Goal: Information Seeking & Learning: Check status

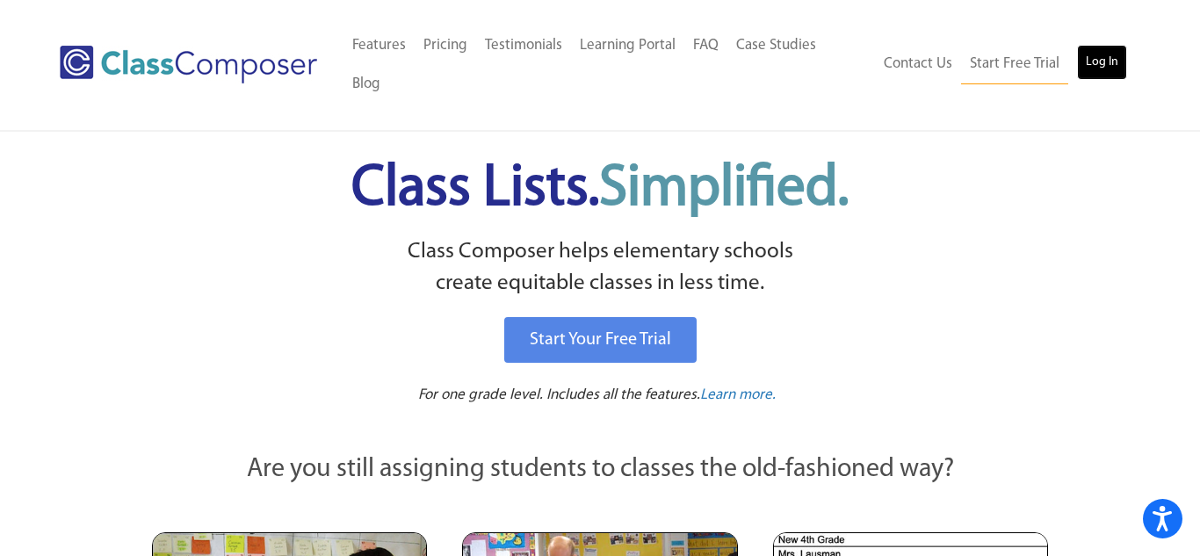
click at [1104, 47] on link "Log In" at bounding box center [1102, 62] width 50 height 35
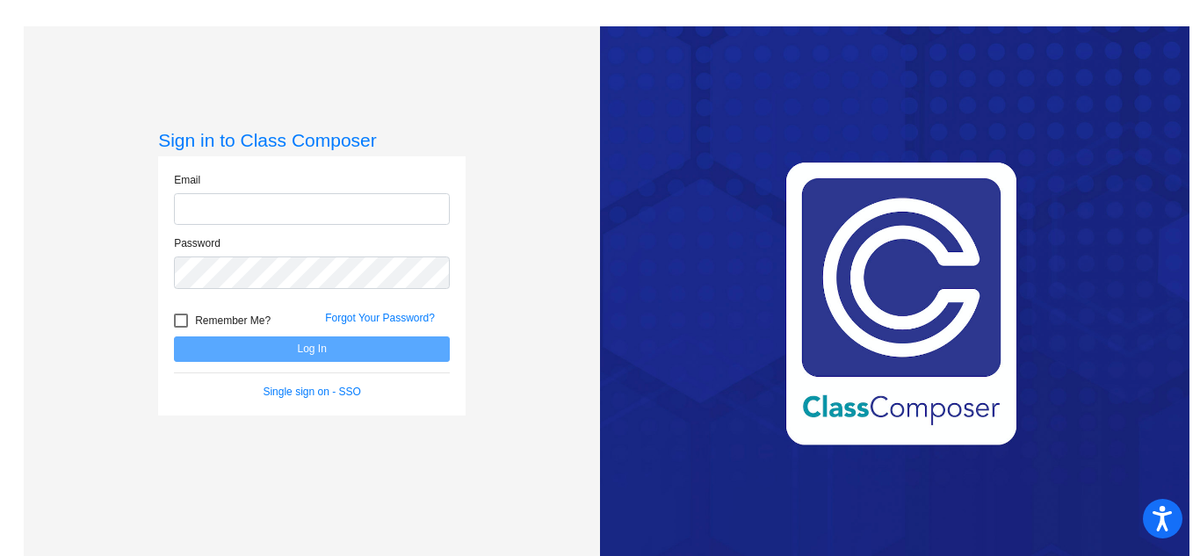
type input "[EMAIL_ADDRESS][DOMAIN_NAME]"
click at [320, 349] on button "Log In" at bounding box center [312, 348] width 276 height 25
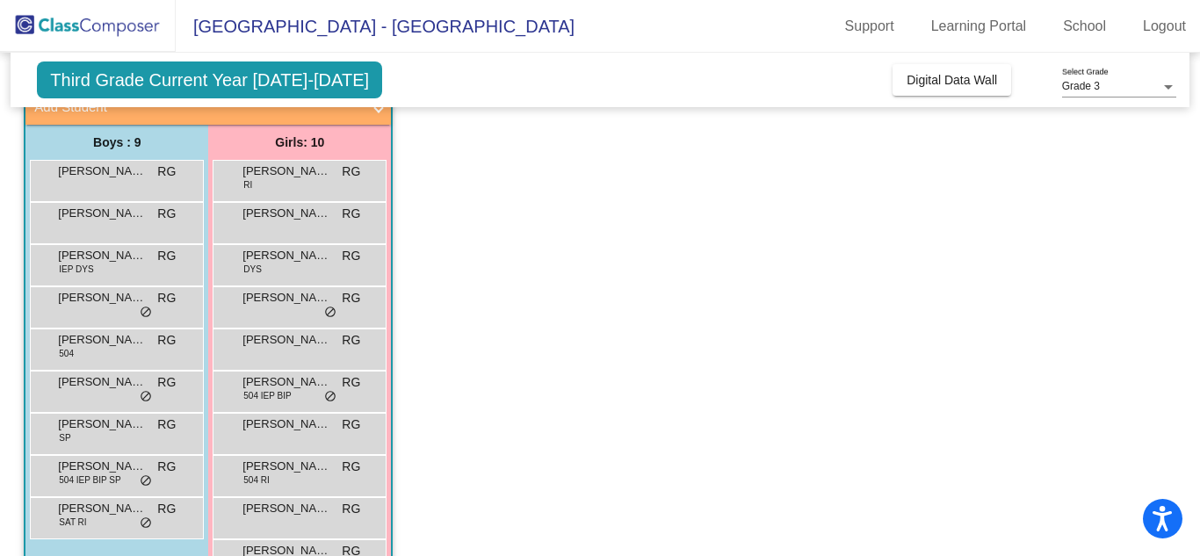
scroll to position [125, 0]
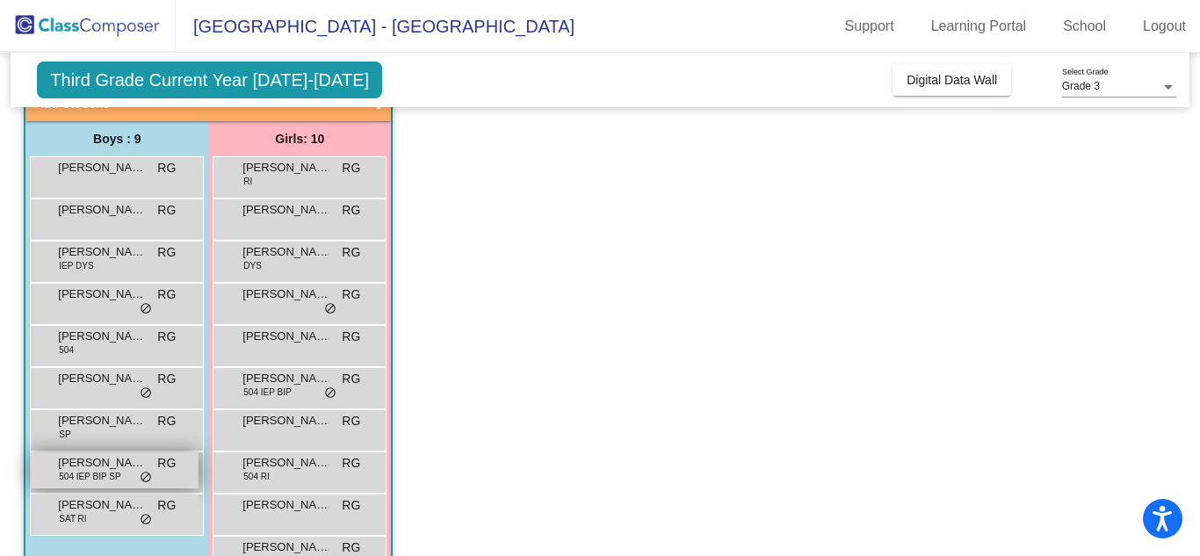
click at [118, 465] on span "[PERSON_NAME]" at bounding box center [102, 463] width 88 height 18
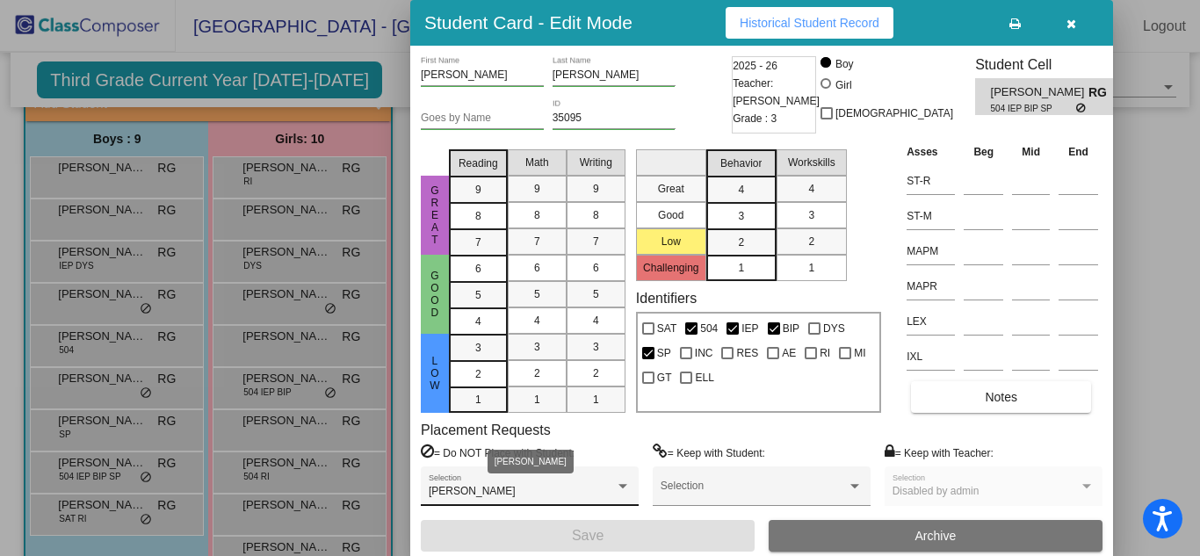
click at [587, 488] on div "[PERSON_NAME]" at bounding box center [522, 492] width 186 height 12
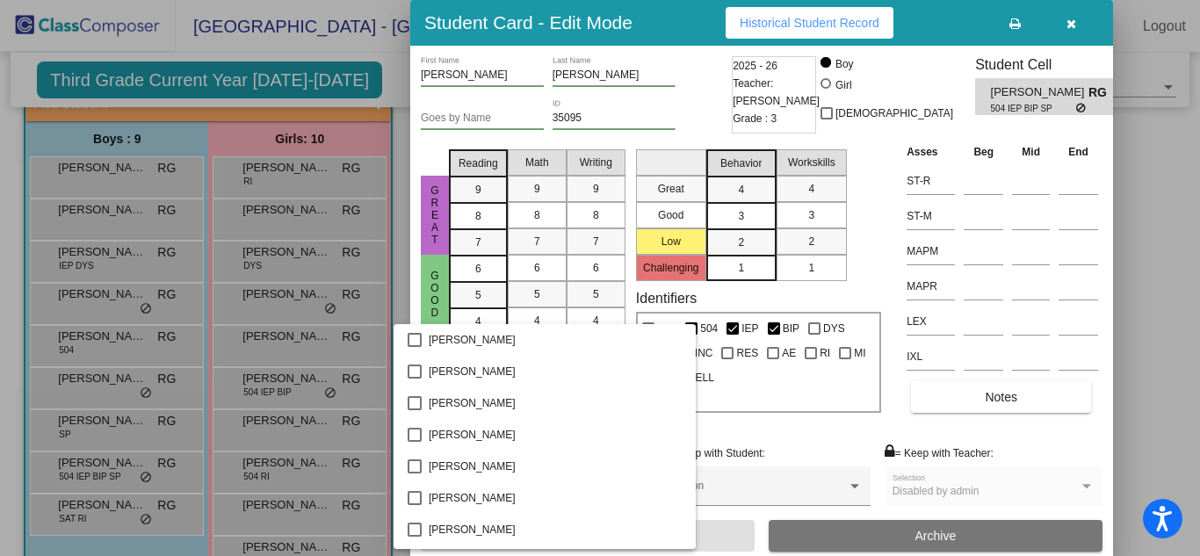
scroll to position [3011, 0]
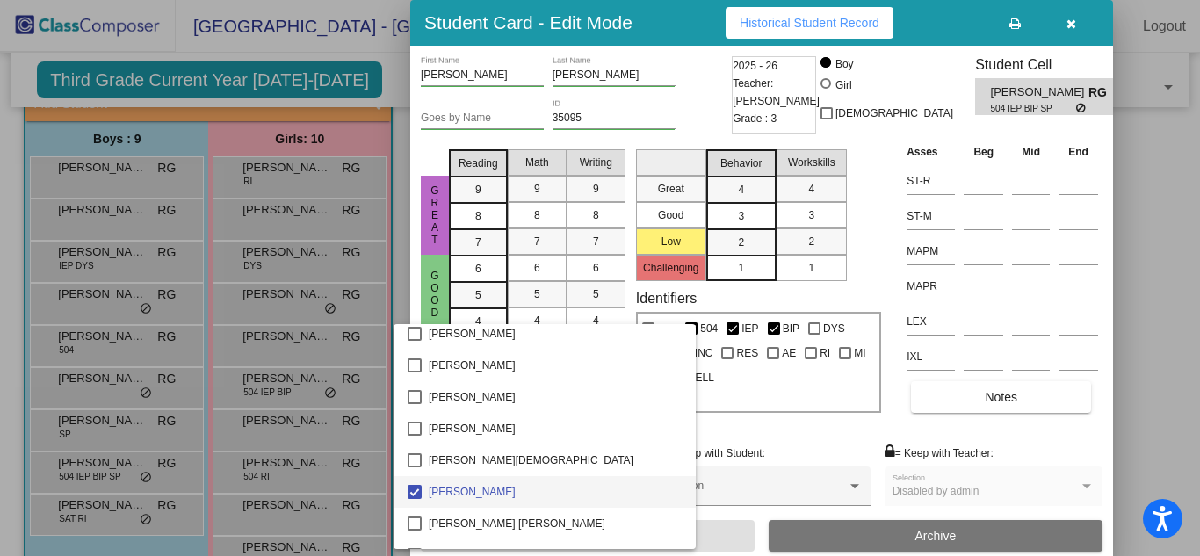
click at [587, 488] on span "[PERSON_NAME]" at bounding box center [555, 492] width 253 height 32
click at [763, 428] on div at bounding box center [600, 278] width 1200 height 556
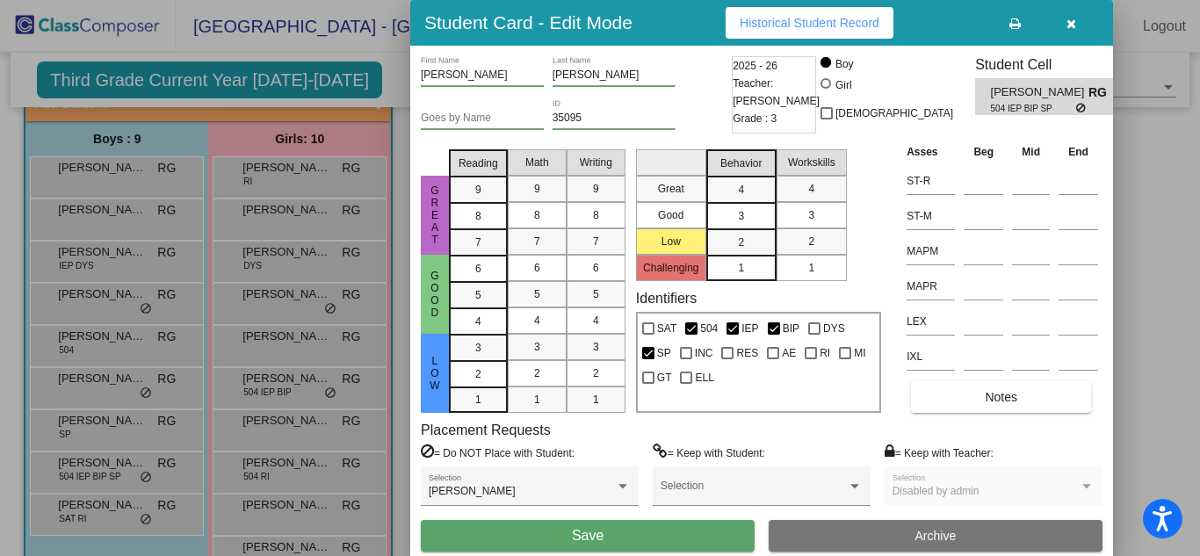
click at [807, 33] on button "Historical Student Record" at bounding box center [810, 23] width 168 height 32
click at [300, 380] on div at bounding box center [600, 278] width 1200 height 556
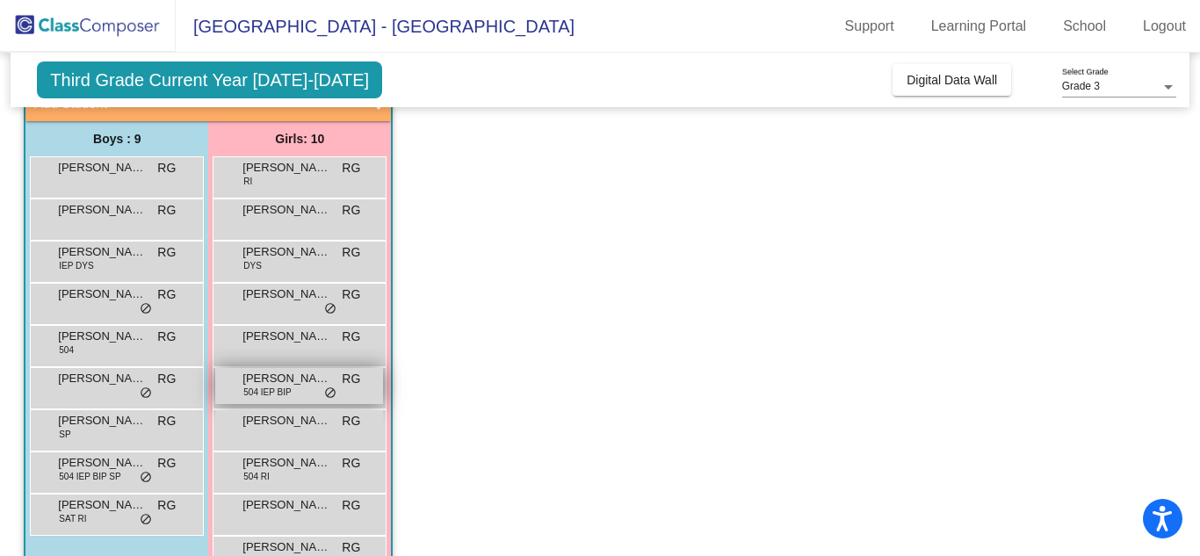
click at [324, 384] on span "[PERSON_NAME]" at bounding box center [286, 379] width 88 height 18
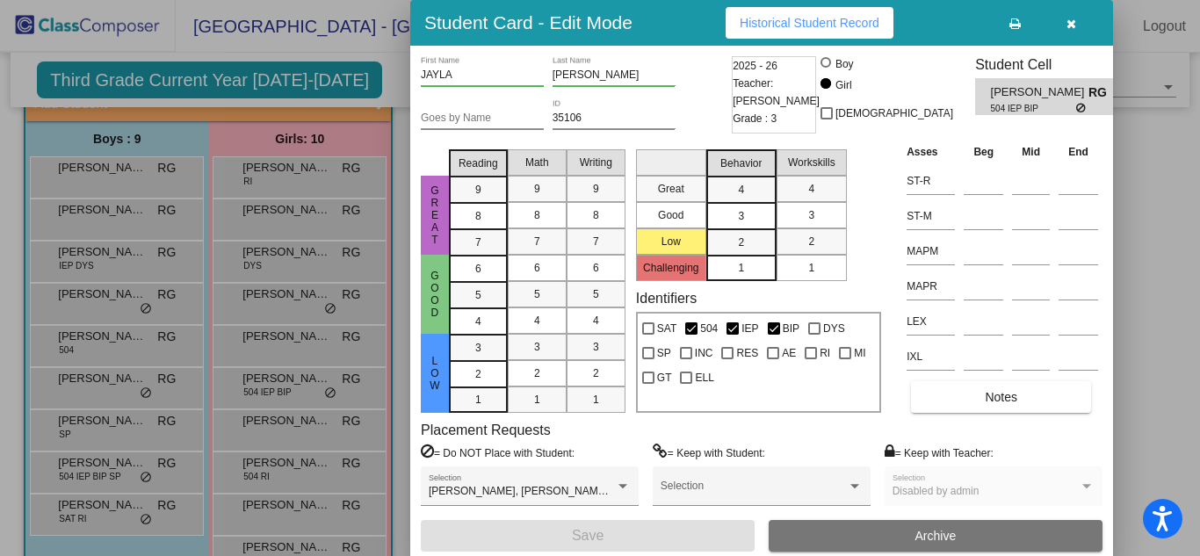
click at [858, 25] on span "Historical Student Record" at bounding box center [810, 23] width 140 height 14
click at [954, 396] on button "Notes" at bounding box center [1001, 397] width 180 height 32
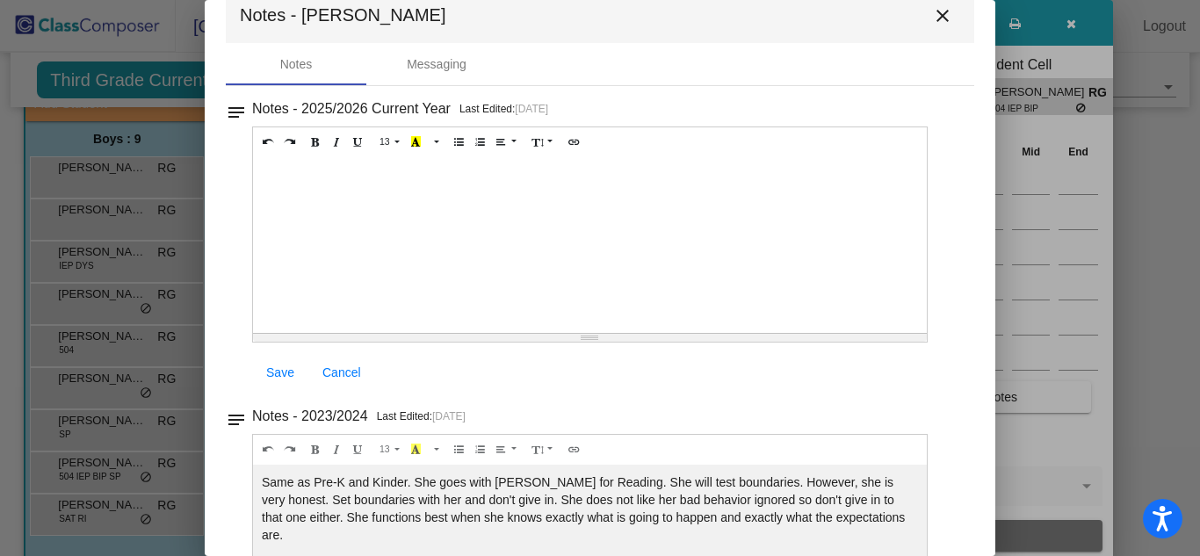
scroll to position [0, 0]
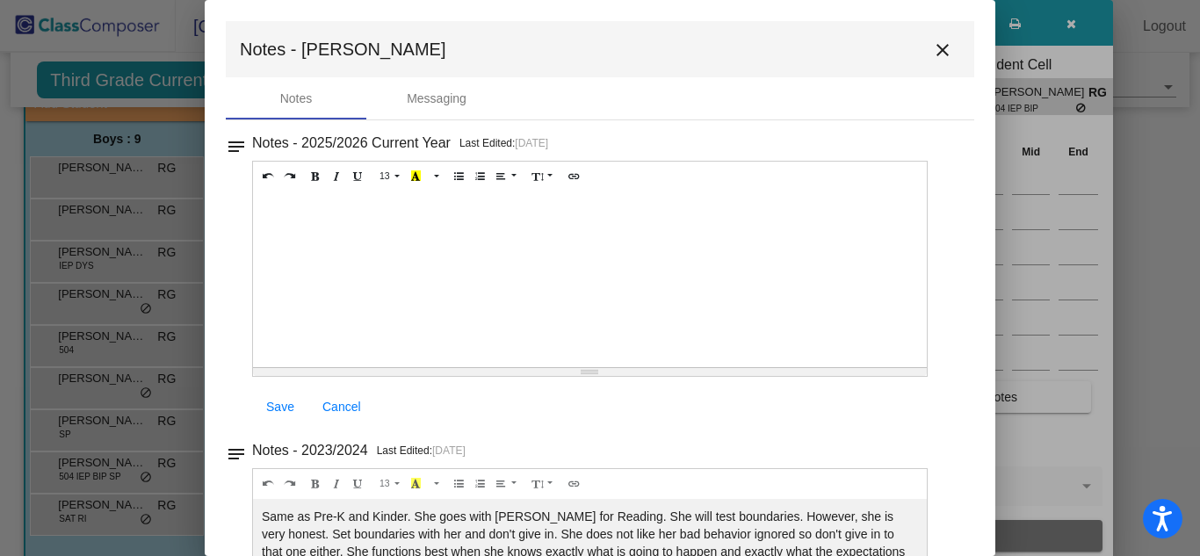
click at [945, 42] on button "close" at bounding box center [942, 49] width 35 height 35
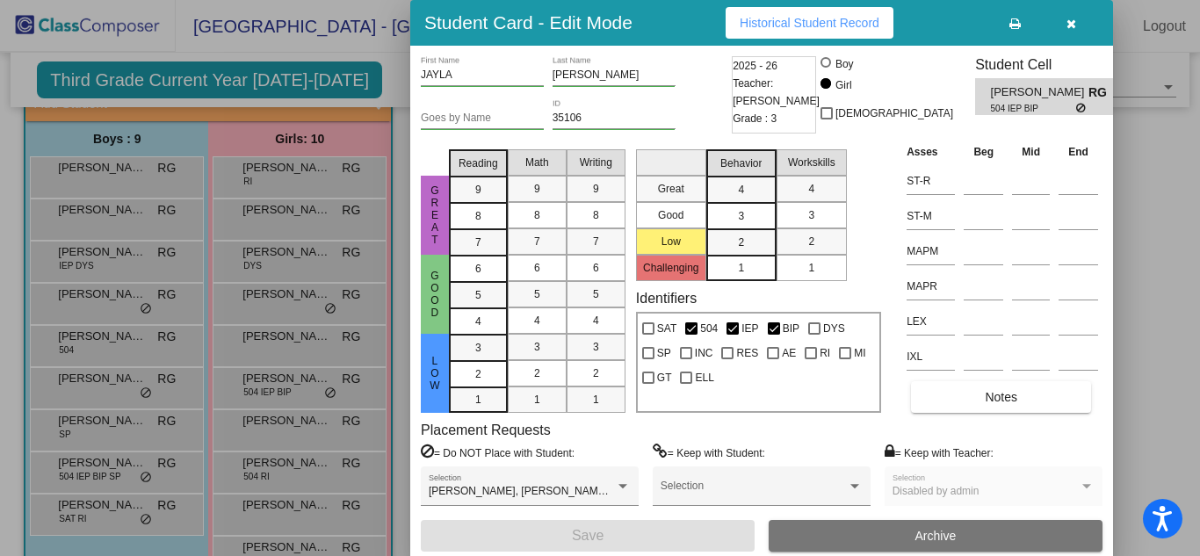
click at [778, 22] on span "Historical Student Record" at bounding box center [810, 23] width 140 height 14
click at [1023, 413] on button "Notes" at bounding box center [1001, 397] width 180 height 32
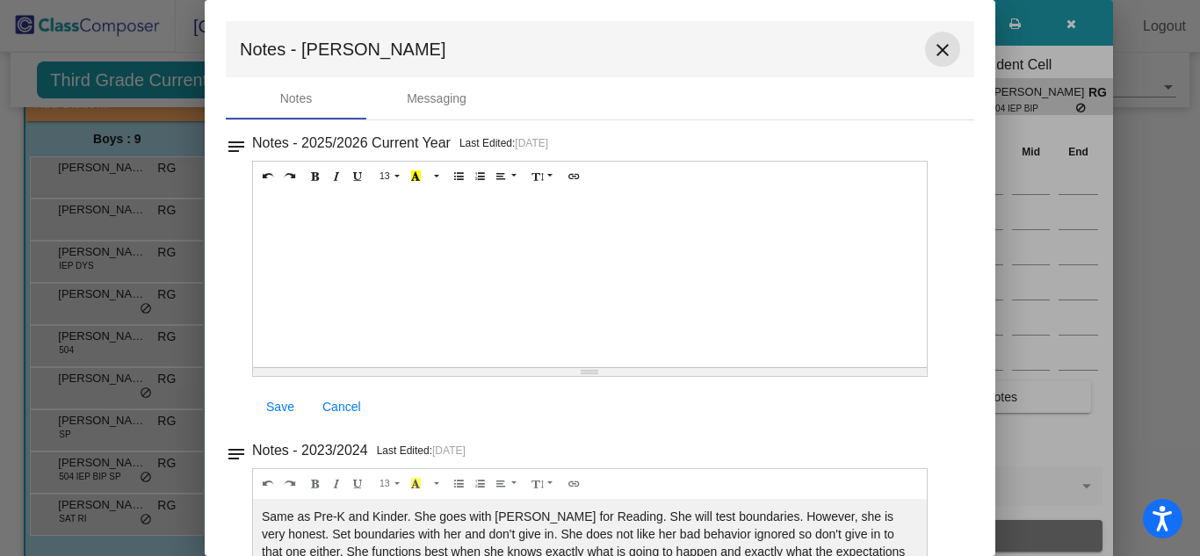
click at [932, 54] on mat-icon "close" at bounding box center [942, 50] width 21 height 21
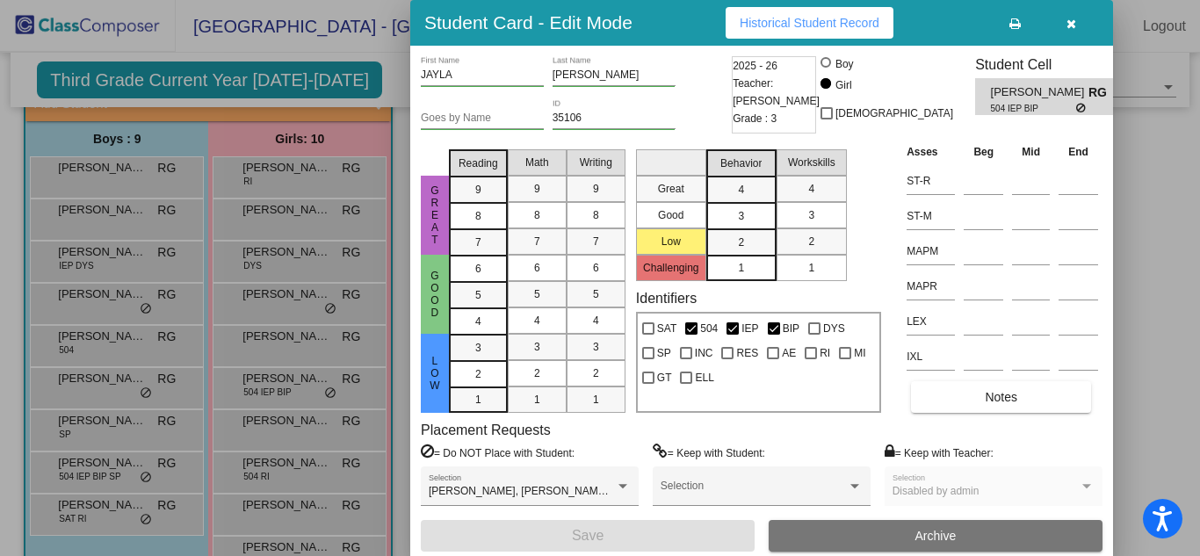
click at [129, 180] on div at bounding box center [600, 278] width 1200 height 556
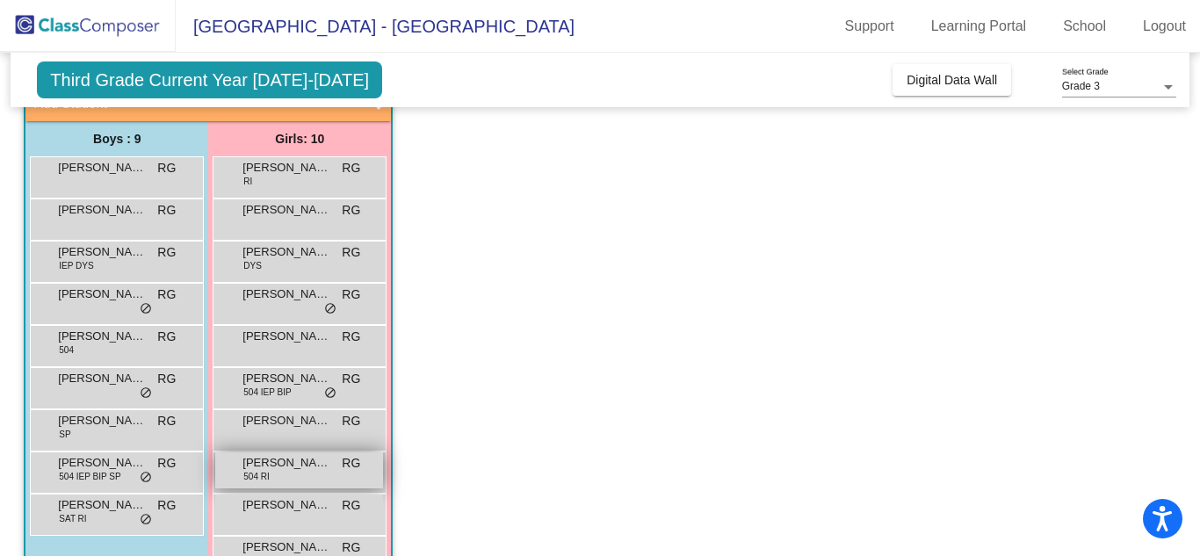
click at [286, 475] on div "[PERSON_NAME] 504 RI RG lock do_not_disturb_alt" at bounding box center [299, 470] width 168 height 36
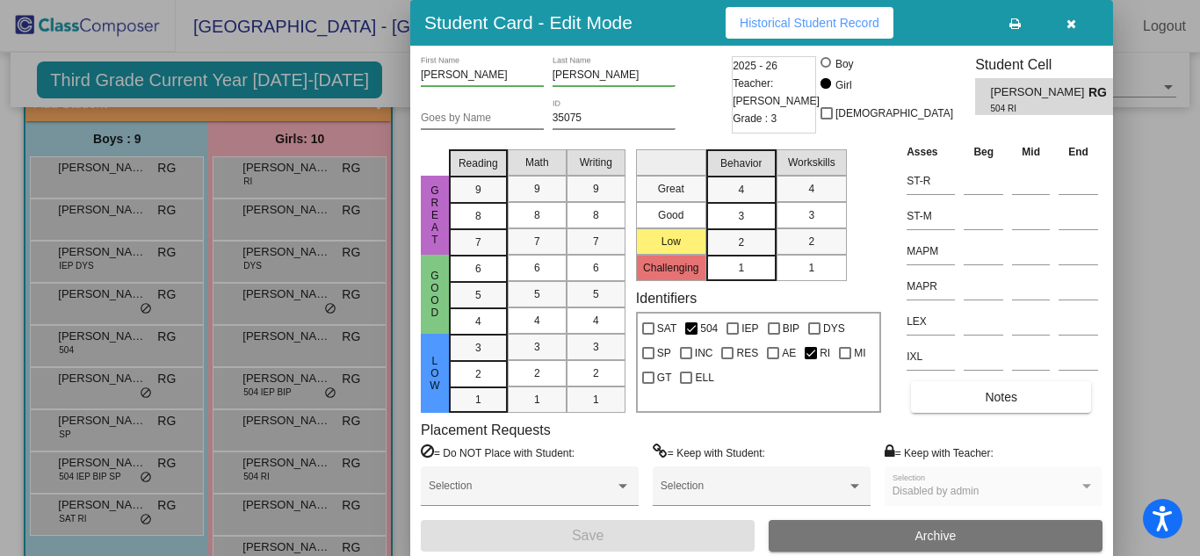
click at [287, 173] on div at bounding box center [600, 278] width 1200 height 556
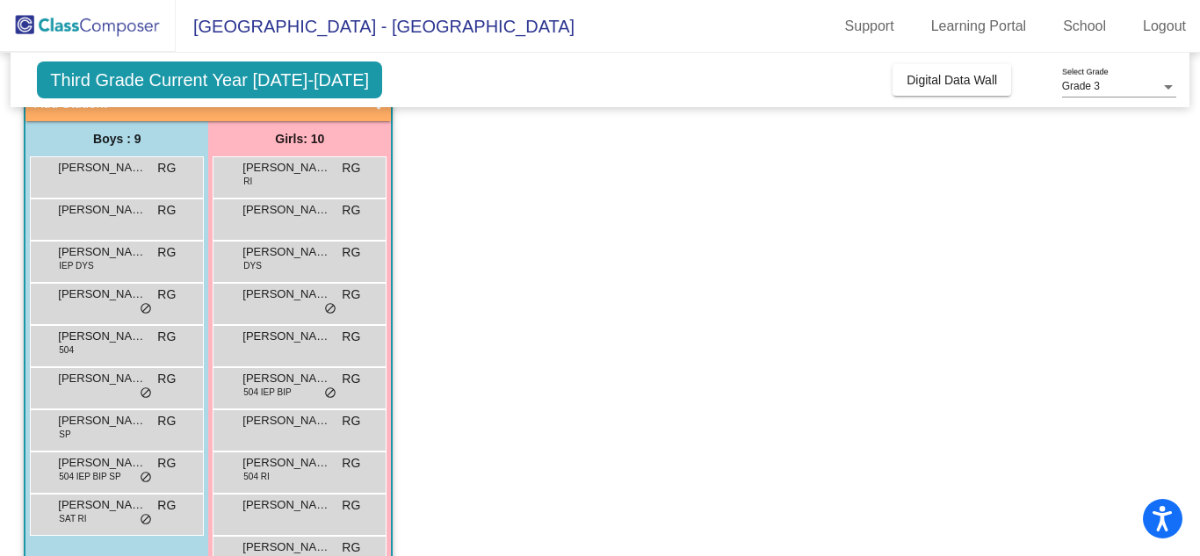
click at [257, 71] on span "Third Grade Current Year [DATE]-[DATE]" at bounding box center [209, 79] width 345 height 37
click at [223, 84] on span "Third Grade Current Year [DATE]-[DATE]" at bounding box center [209, 79] width 345 height 37
click at [1141, 78] on div "Grade 3 Select Grade" at bounding box center [1119, 83] width 114 height 30
click at [1108, 88] on span "Grade 3" at bounding box center [1119, 87] width 114 height 32
click at [849, 177] on app-classroom "Class 8 - 306 picture_as_pdf [PERSON_NAME] Add Student First Name Last Name Stu…" at bounding box center [600, 324] width 1152 height 564
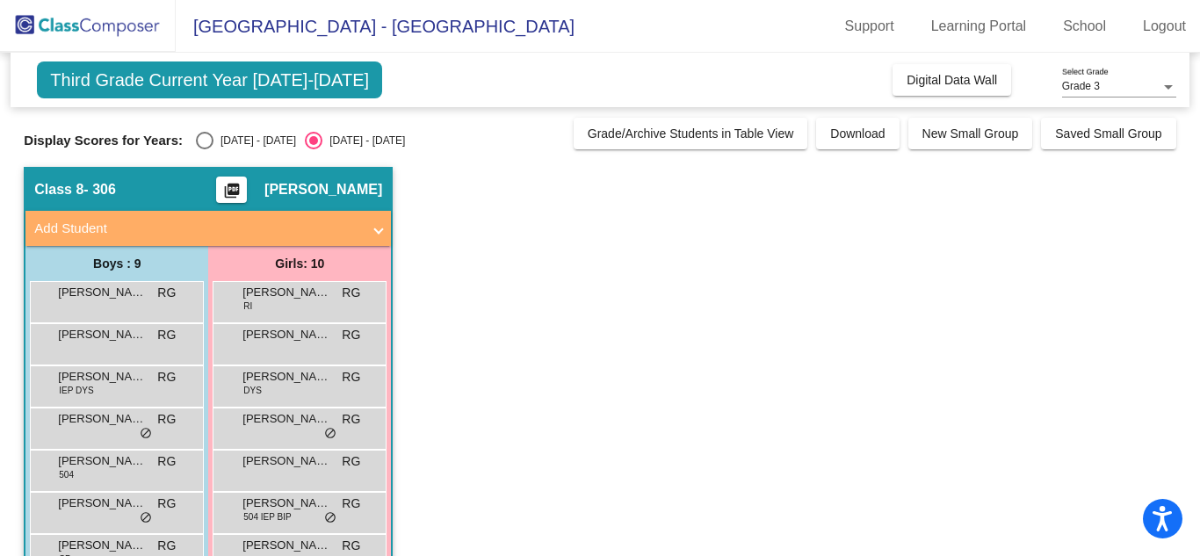
click at [196, 134] on div "Select an option" at bounding box center [205, 141] width 18 height 18
click at [204, 149] on input "[DATE] - [DATE]" at bounding box center [204, 149] width 1 height 1
radio input "true"
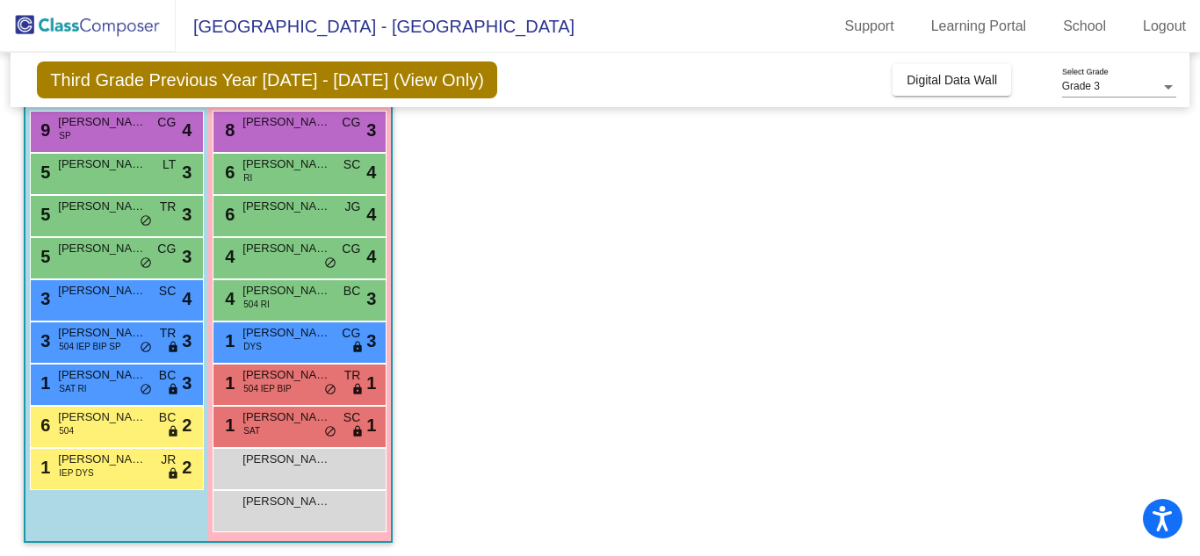
scroll to position [174, 0]
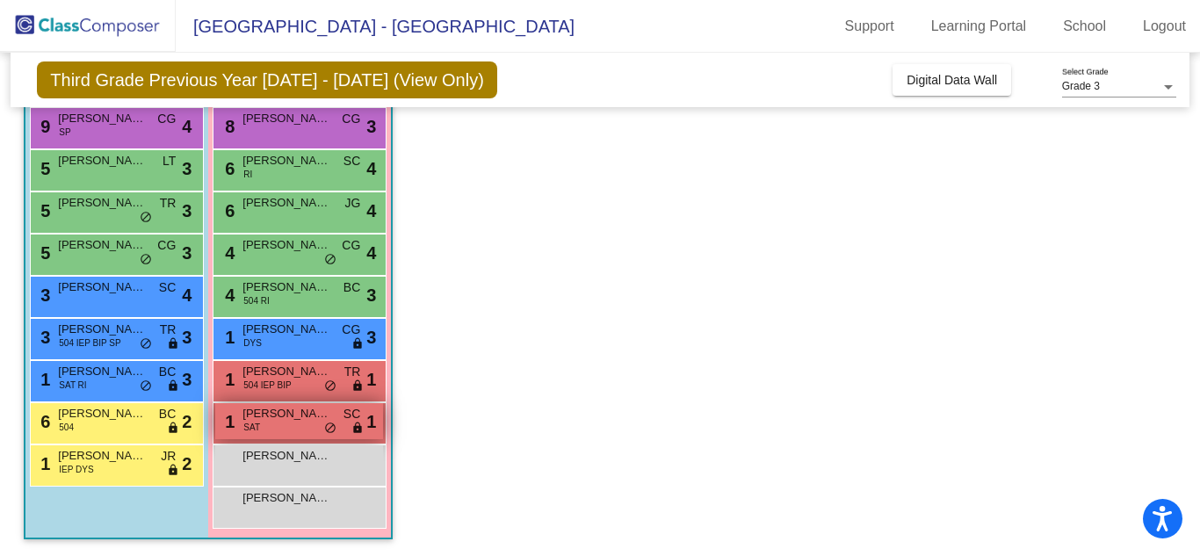
click at [299, 427] on div "1 [PERSON_NAME] SAT SC lock do_not_disturb_alt 1" at bounding box center [299, 421] width 168 height 36
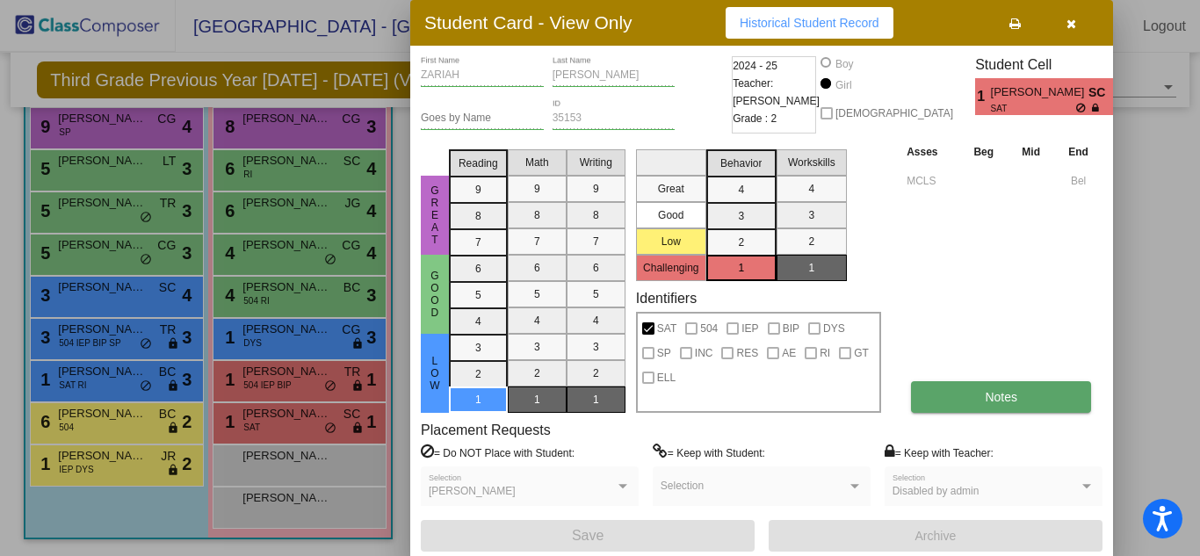
click at [989, 400] on span "Notes" at bounding box center [1001, 397] width 33 height 14
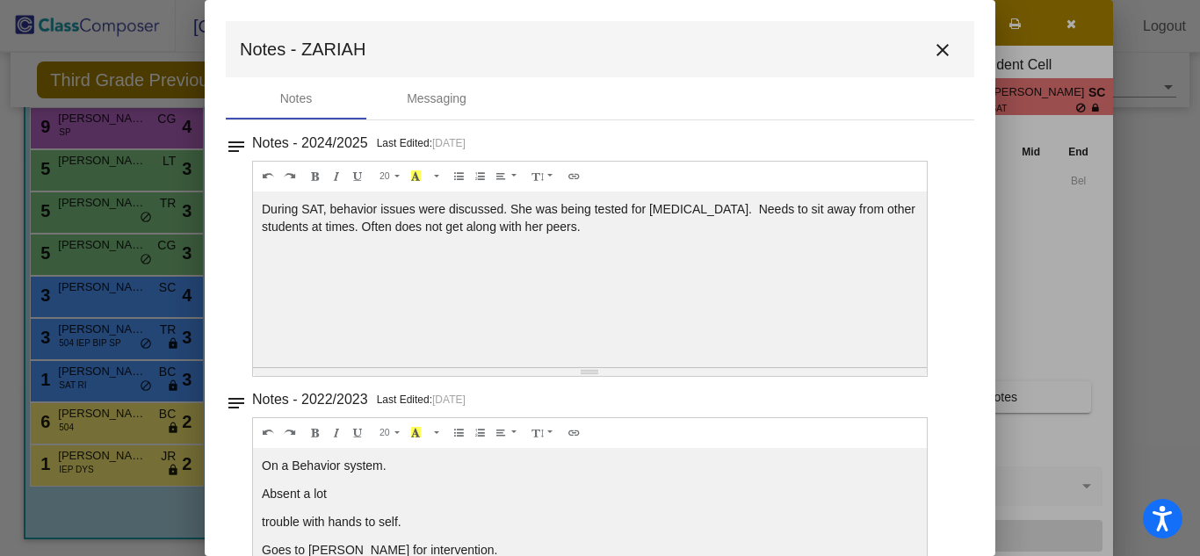
click at [936, 52] on mat-icon "close" at bounding box center [942, 50] width 21 height 21
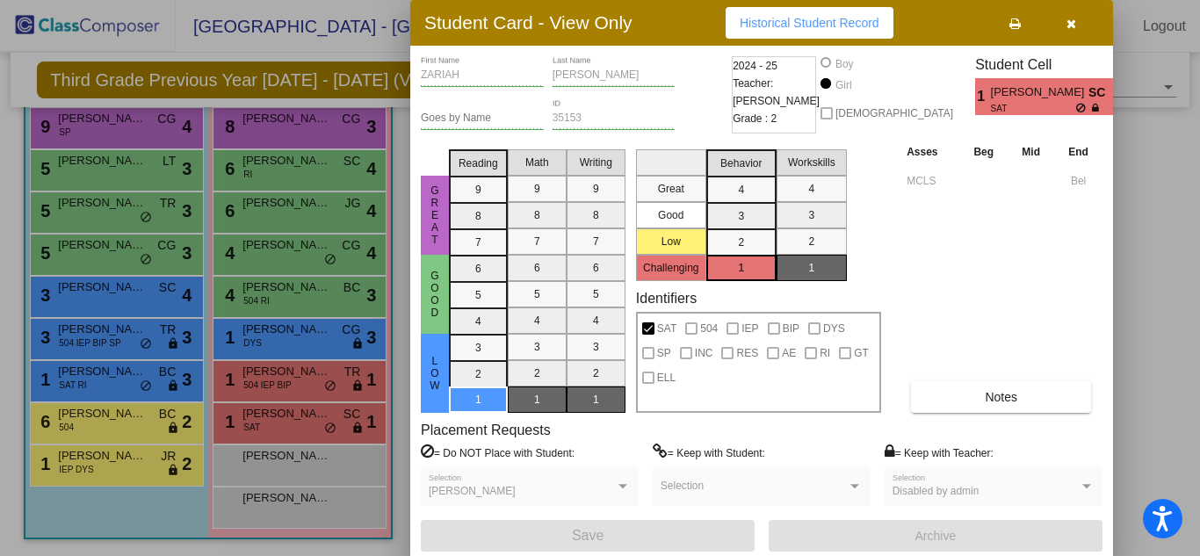
click at [798, 21] on span "Historical Student Record" at bounding box center [810, 23] width 140 height 14
click at [295, 388] on div at bounding box center [600, 278] width 1200 height 556
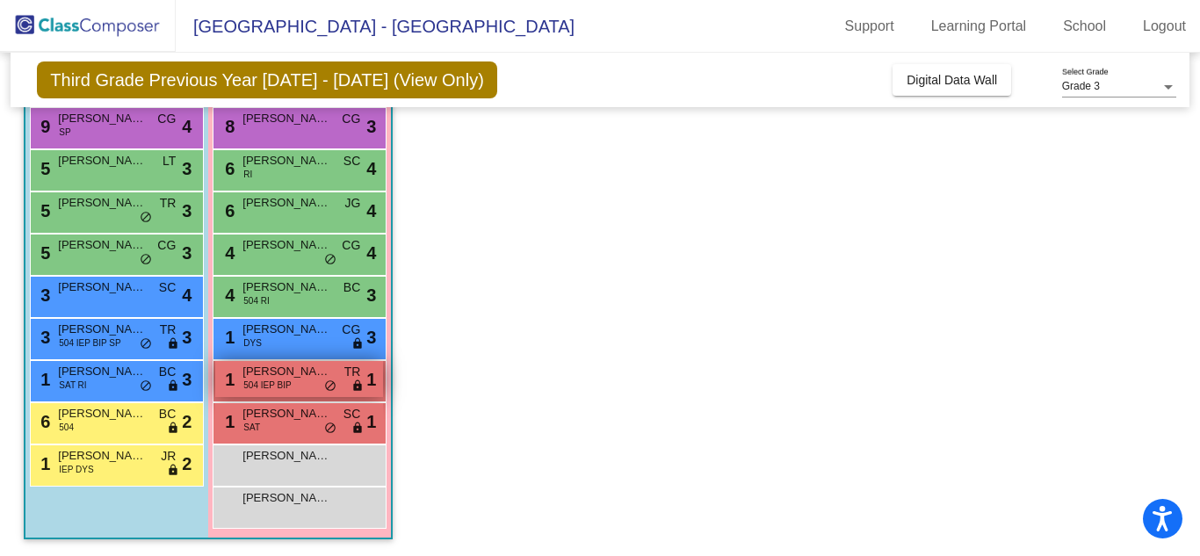
click at [298, 383] on div "1 [PERSON_NAME] 504 IEP BIP TR lock do_not_disturb_alt 1" at bounding box center [299, 379] width 168 height 36
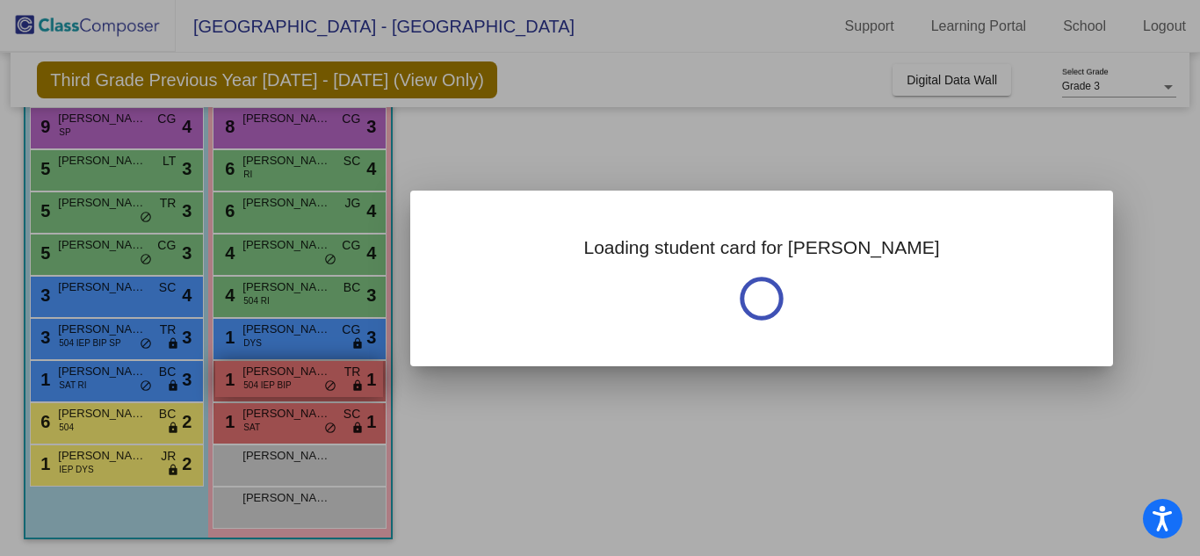
click at [298, 383] on div at bounding box center [600, 278] width 1200 height 556
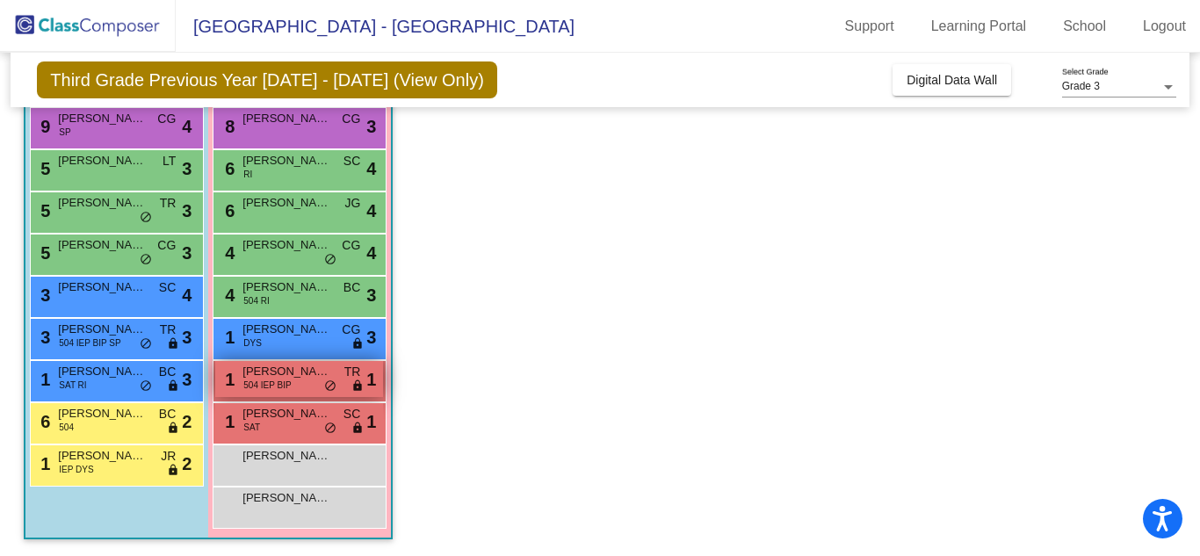
click at [298, 383] on div "1 [PERSON_NAME] 504 IEP BIP TR lock do_not_disturb_alt 1" at bounding box center [299, 379] width 168 height 36
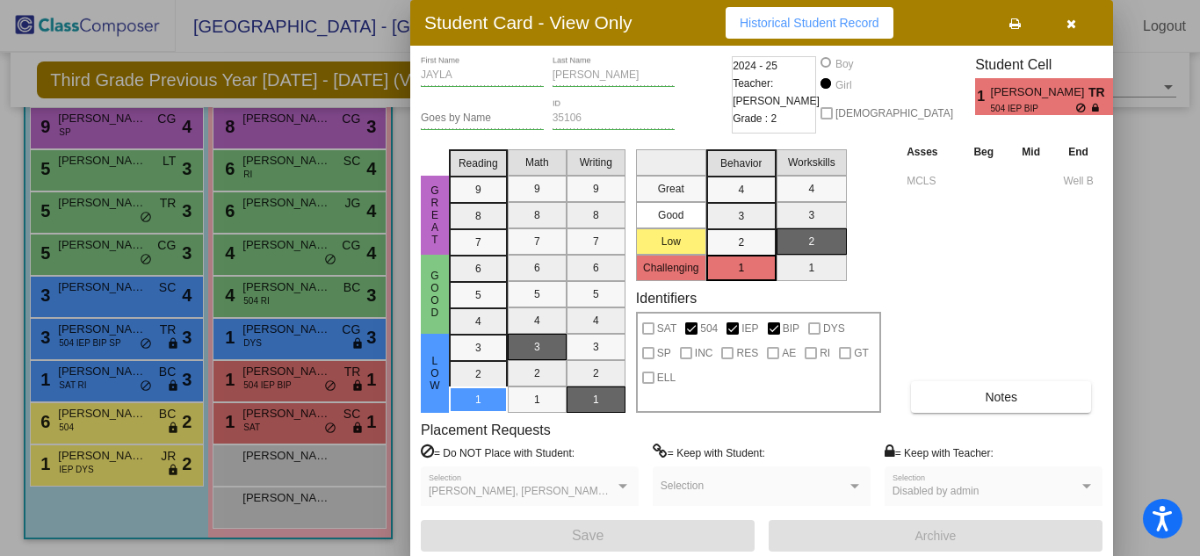
click at [792, 22] on span "Historical Student Record" at bounding box center [810, 23] width 140 height 14
click at [250, 344] on div at bounding box center [600, 278] width 1200 height 556
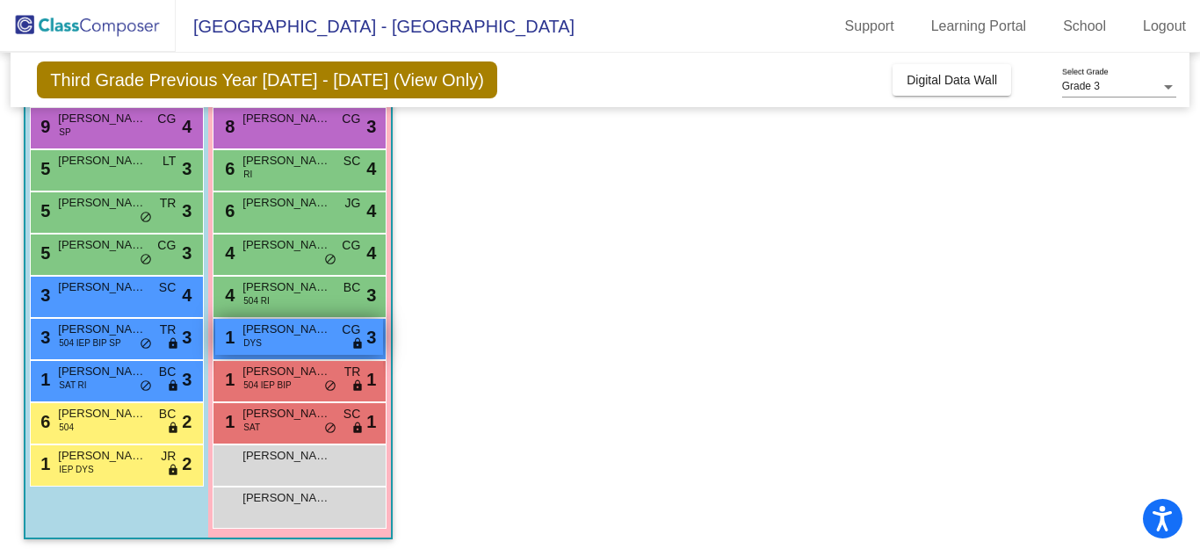
click at [323, 338] on div "1 [PERSON_NAME] [PERSON_NAME] lock do_not_disturb_alt 3" at bounding box center [299, 337] width 168 height 36
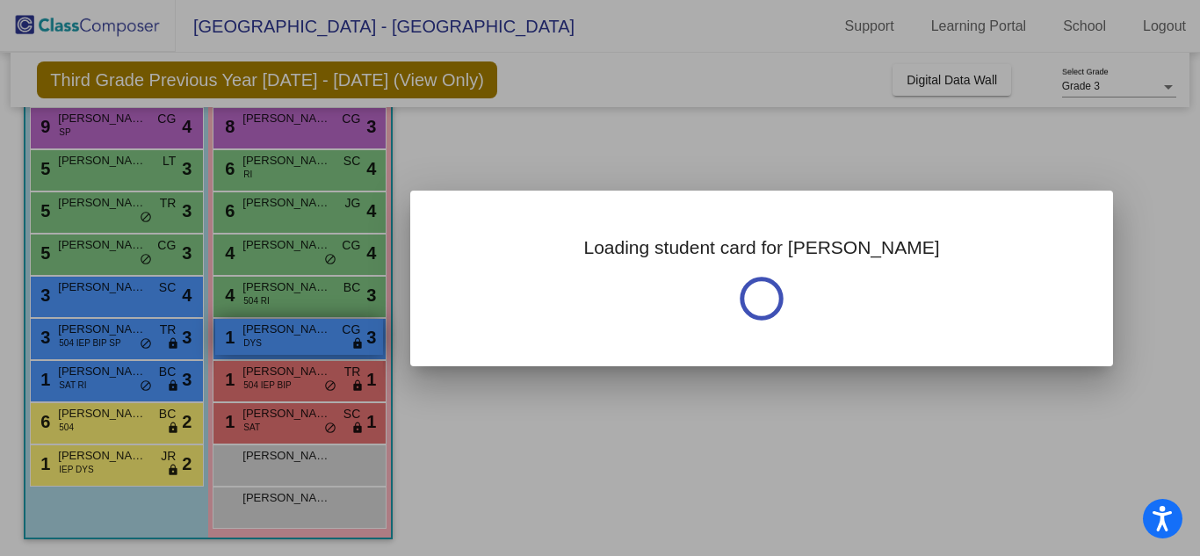
click at [323, 338] on div at bounding box center [600, 278] width 1200 height 556
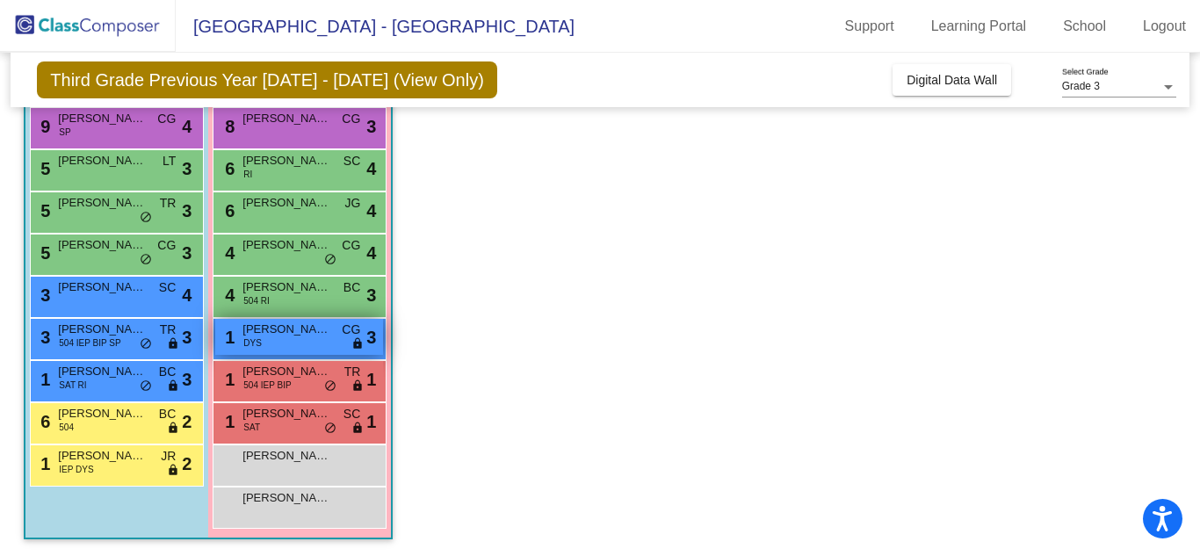
click at [323, 338] on div "1 [PERSON_NAME] [PERSON_NAME] lock do_not_disturb_alt 3" at bounding box center [299, 337] width 168 height 36
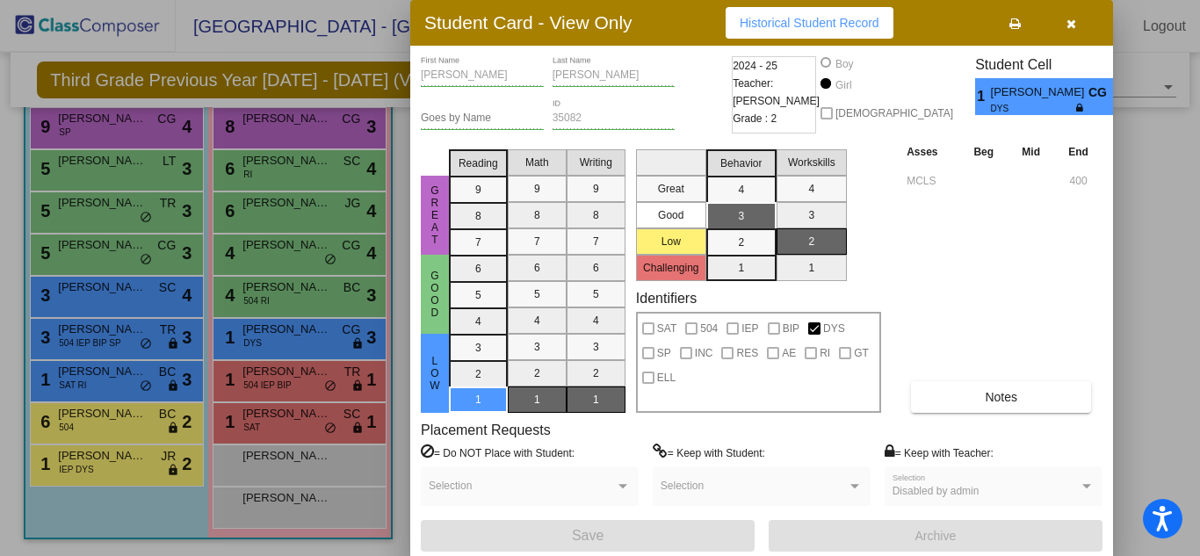
click at [823, 25] on span "Historical Student Record" at bounding box center [810, 23] width 140 height 14
click at [276, 134] on div at bounding box center [600, 278] width 1200 height 556
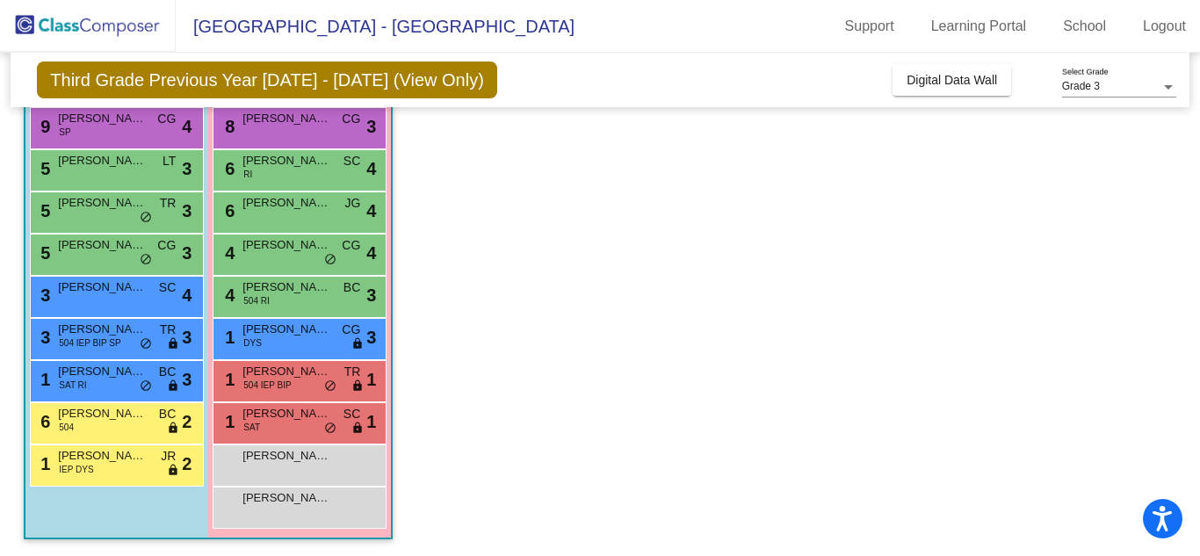
click at [276, 134] on div "8 [PERSON_NAME] CG lock do_not_disturb_alt 3" at bounding box center [299, 126] width 168 height 36
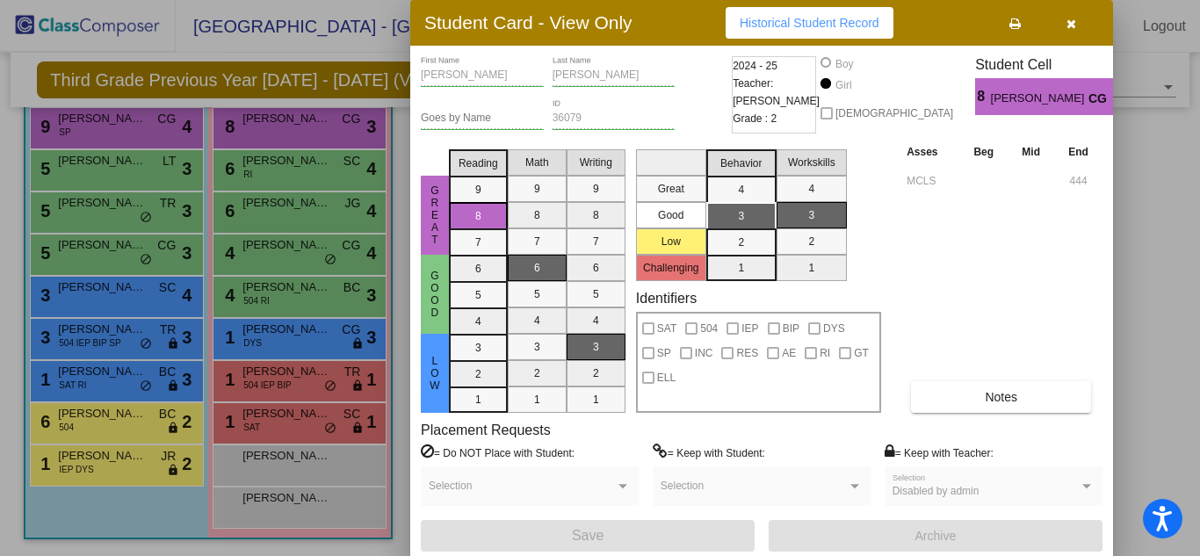
click at [782, 23] on span "Historical Student Record" at bounding box center [810, 23] width 140 height 14
click at [130, 132] on div at bounding box center [600, 278] width 1200 height 556
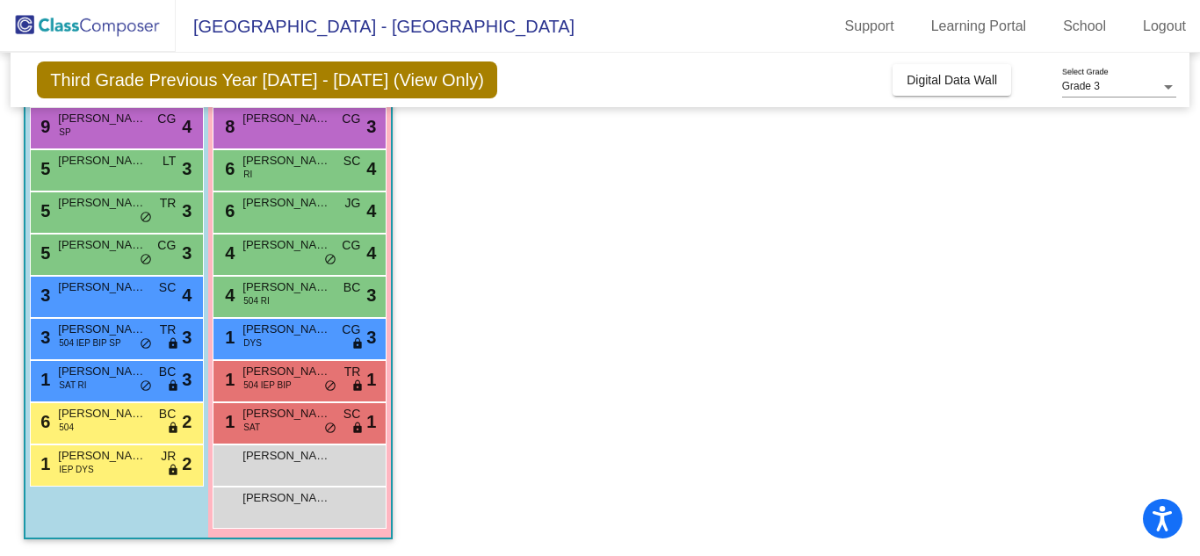
click at [130, 132] on div "9 [PERSON_NAME] SP CG lock do_not_disturb_alt 4" at bounding box center [115, 126] width 168 height 36
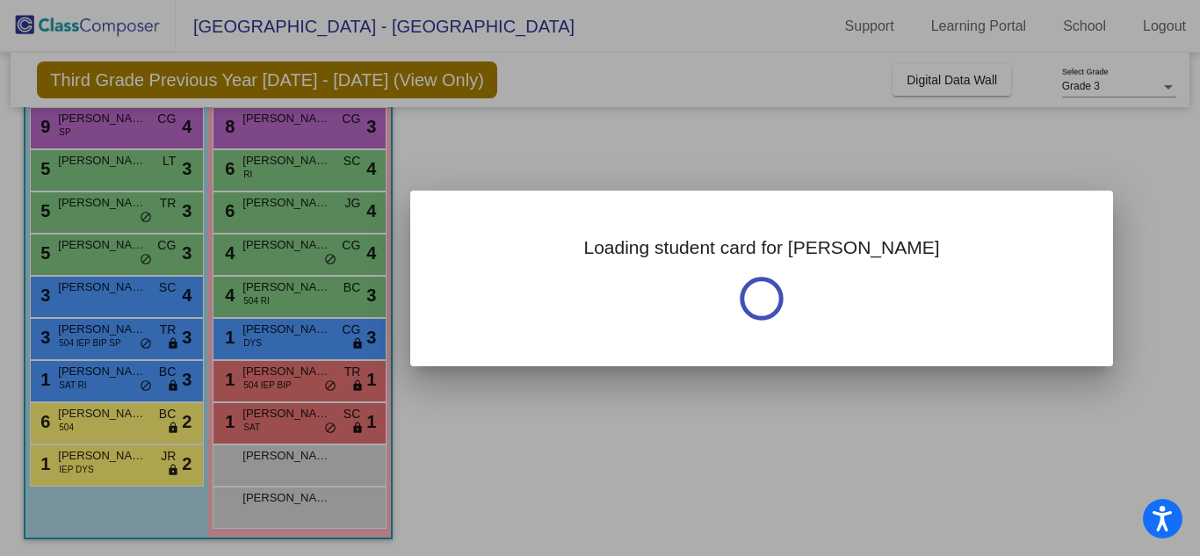
click at [130, 132] on div at bounding box center [600, 278] width 1200 height 556
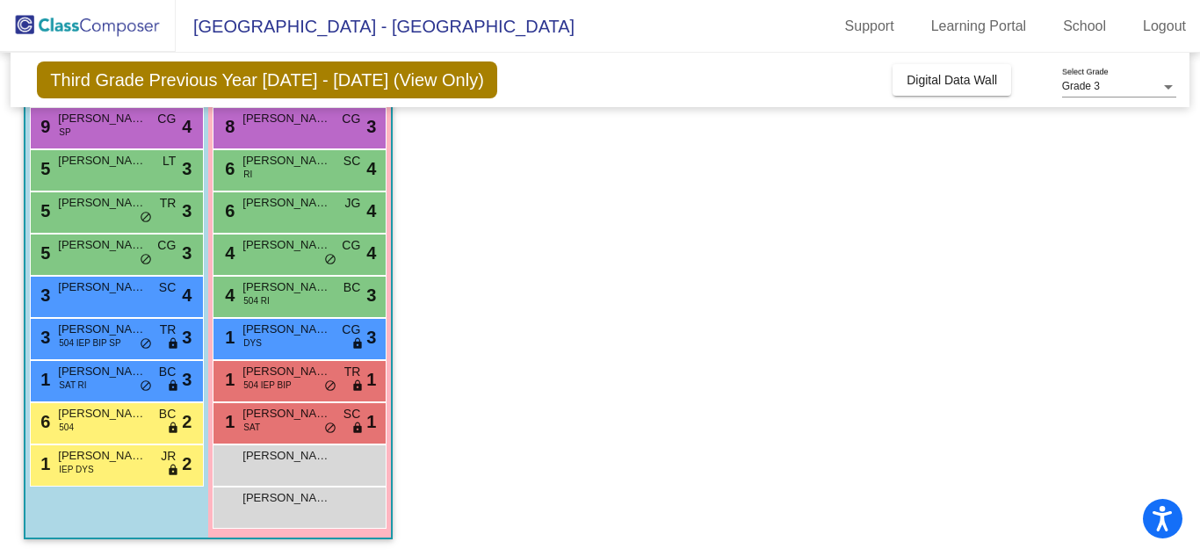
click at [130, 132] on div "9 [PERSON_NAME] SP CG lock do_not_disturb_alt 4" at bounding box center [115, 126] width 168 height 36
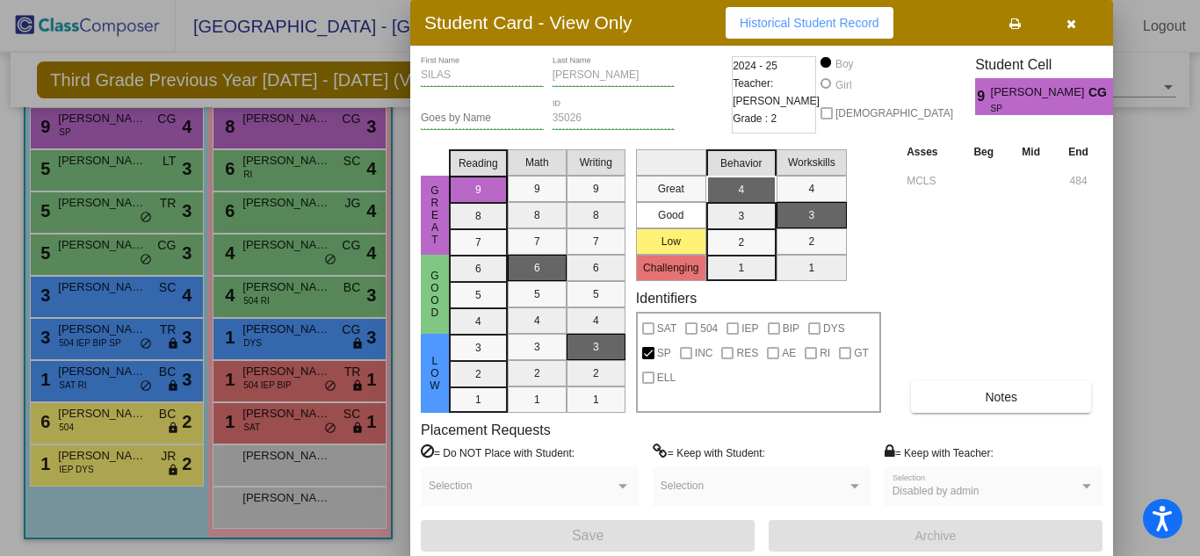
click at [832, 22] on span "Historical Student Record" at bounding box center [810, 23] width 140 height 14
click at [109, 467] on div at bounding box center [600, 278] width 1200 height 556
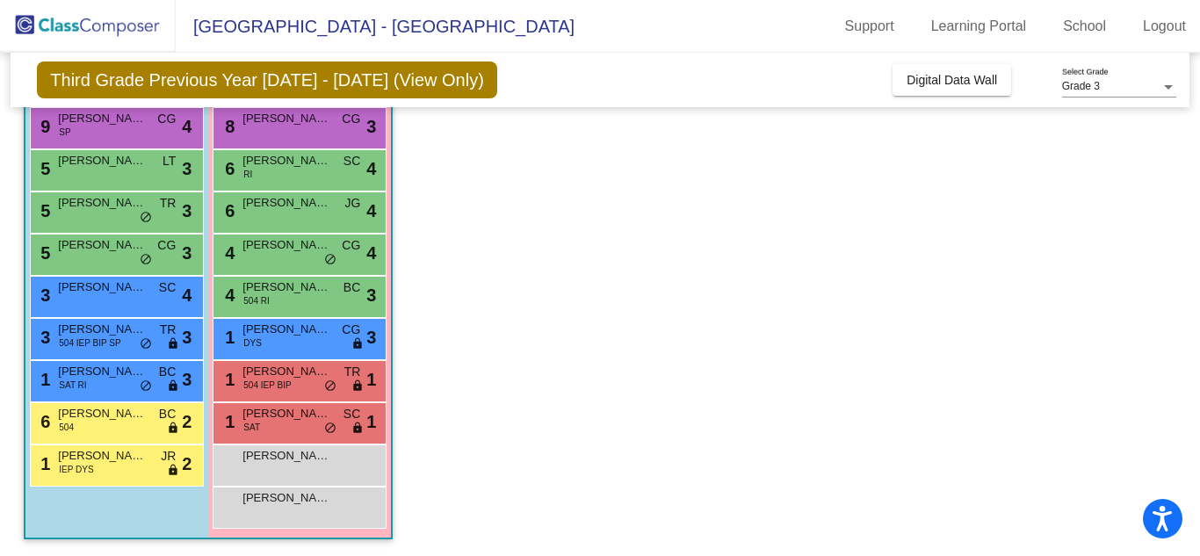
click at [109, 467] on div "1 [PERSON_NAME] IEP DYS JR lock do_not_disturb_alt 2" at bounding box center [115, 463] width 168 height 36
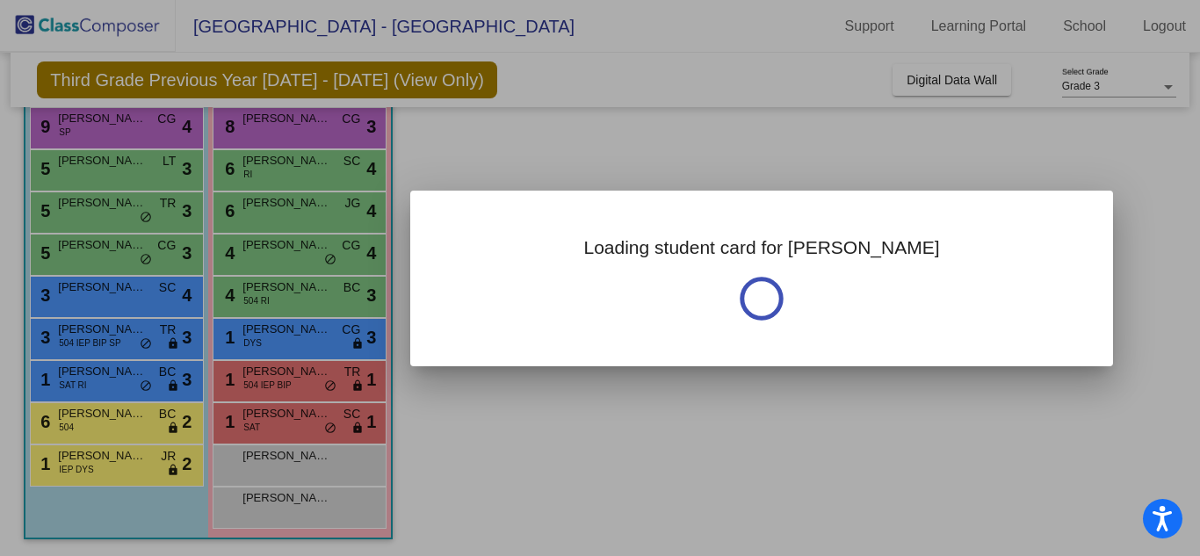
click at [109, 467] on div at bounding box center [600, 278] width 1200 height 556
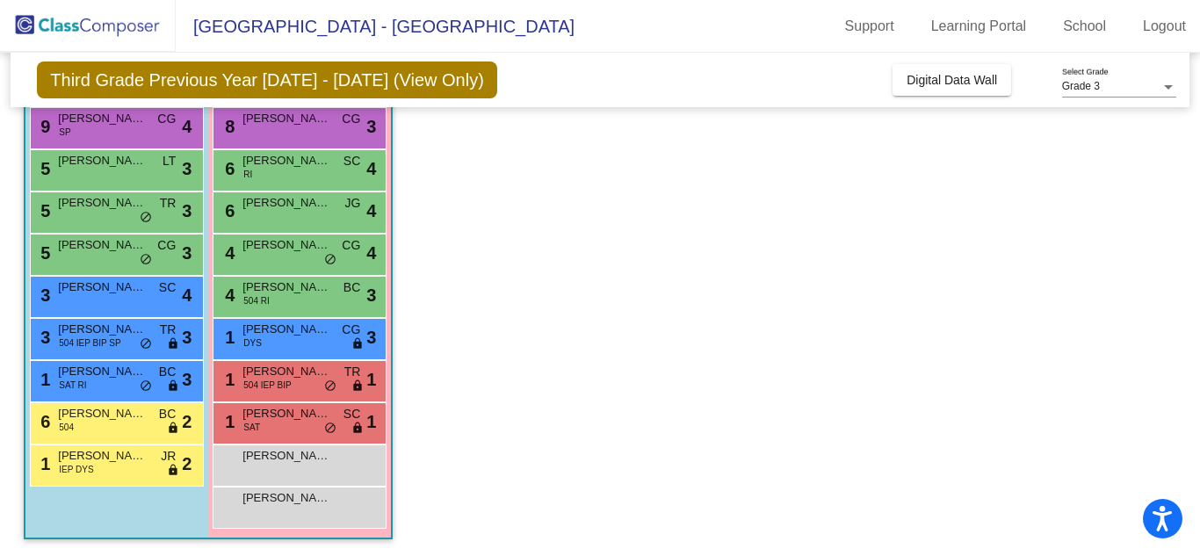
click at [109, 467] on div "1 [PERSON_NAME] IEP DYS JR lock do_not_disturb_alt 2" at bounding box center [115, 463] width 168 height 36
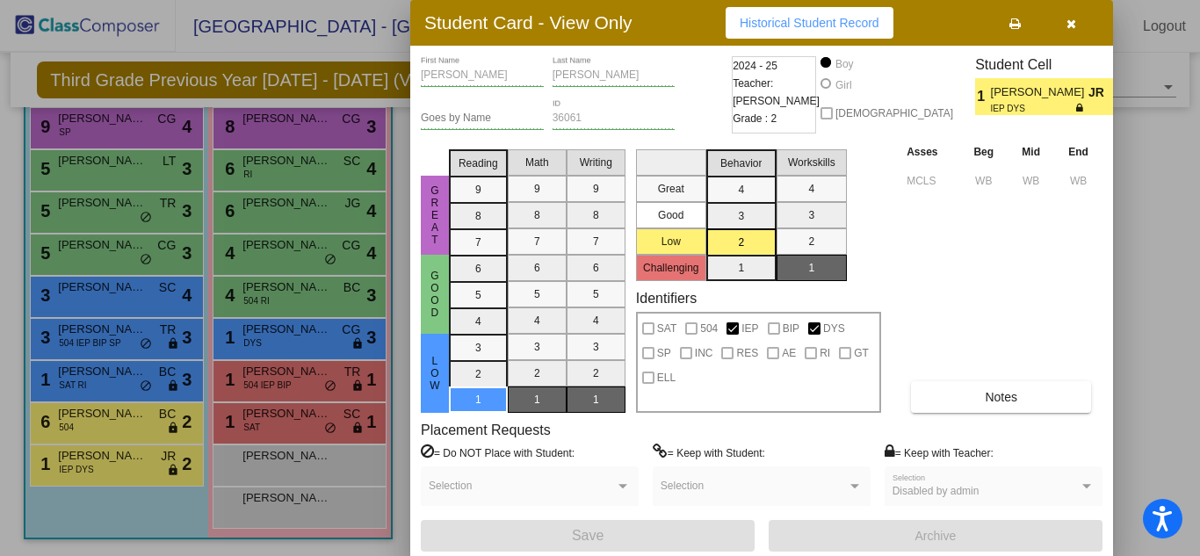
click at [792, 23] on span "Historical Student Record" at bounding box center [810, 23] width 140 height 14
click at [107, 329] on div at bounding box center [600, 278] width 1200 height 556
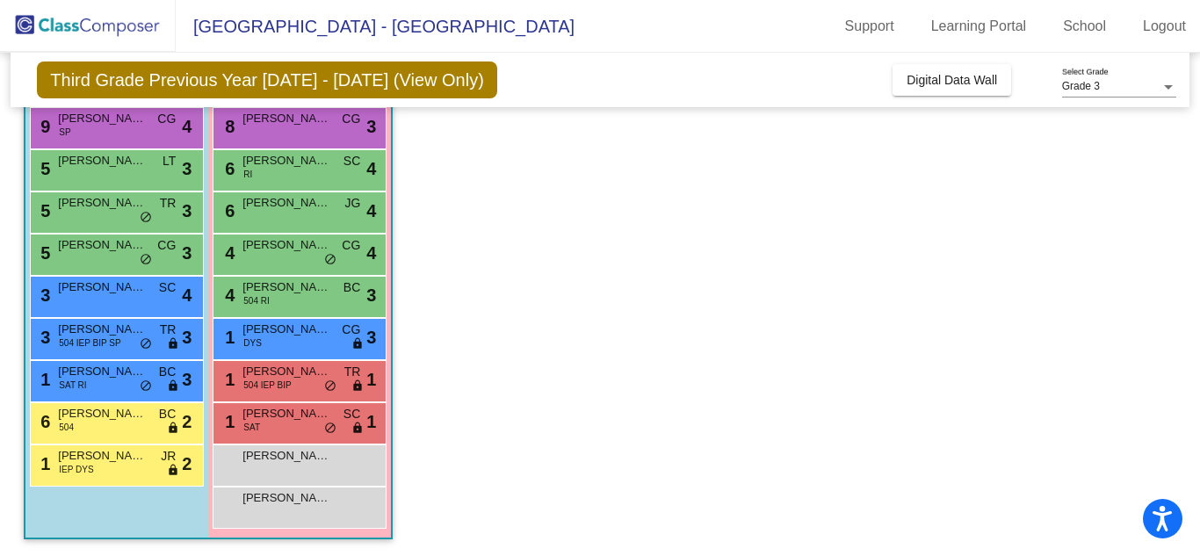
click at [107, 329] on span "[PERSON_NAME]" at bounding box center [102, 330] width 88 height 18
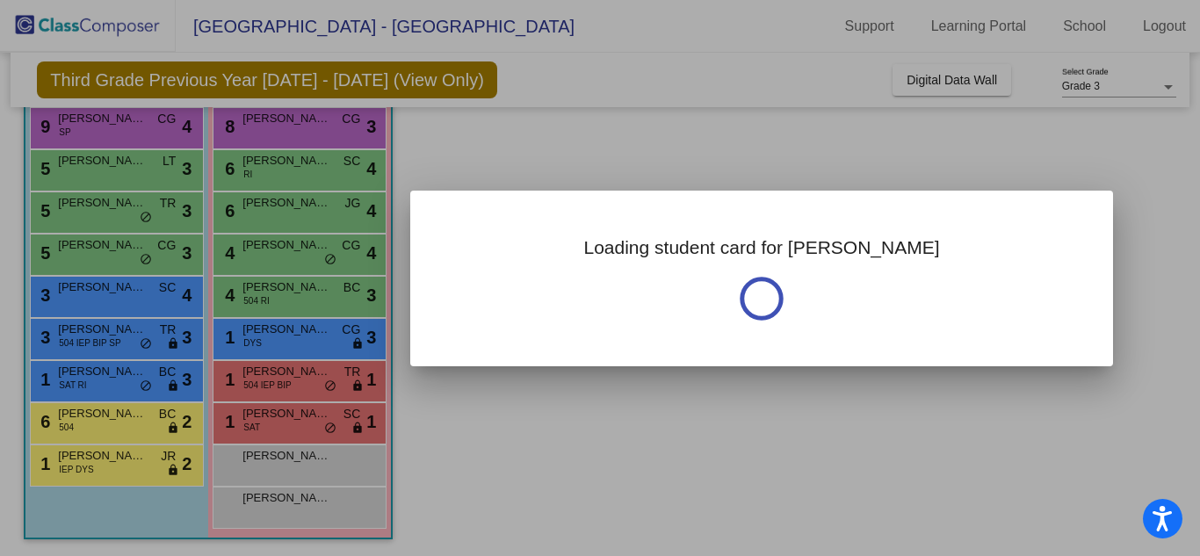
click at [107, 329] on div at bounding box center [600, 278] width 1200 height 556
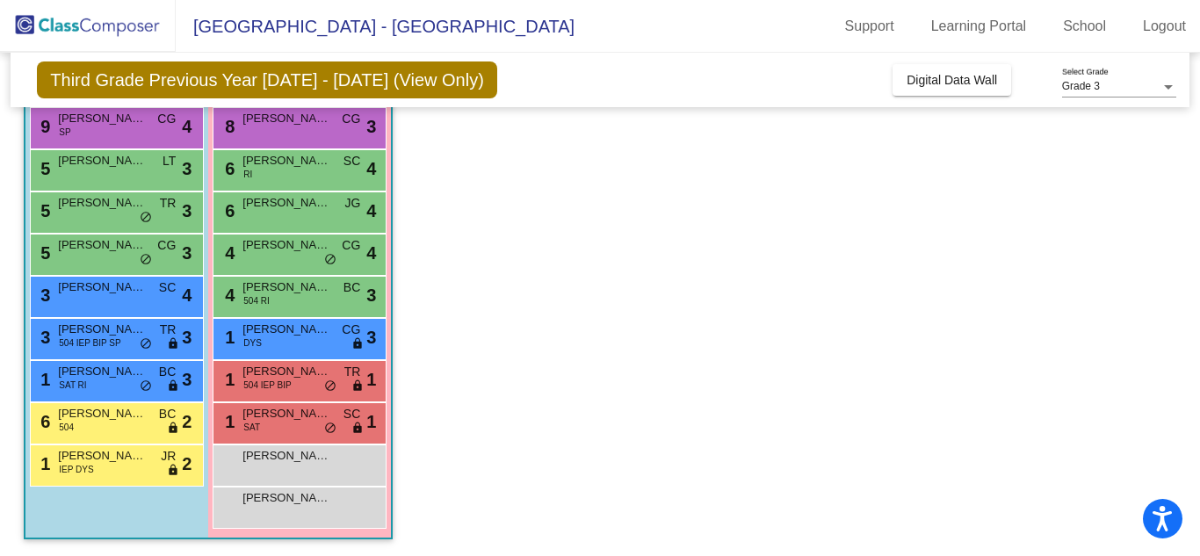
click at [107, 329] on span "[PERSON_NAME]" at bounding box center [102, 330] width 88 height 18
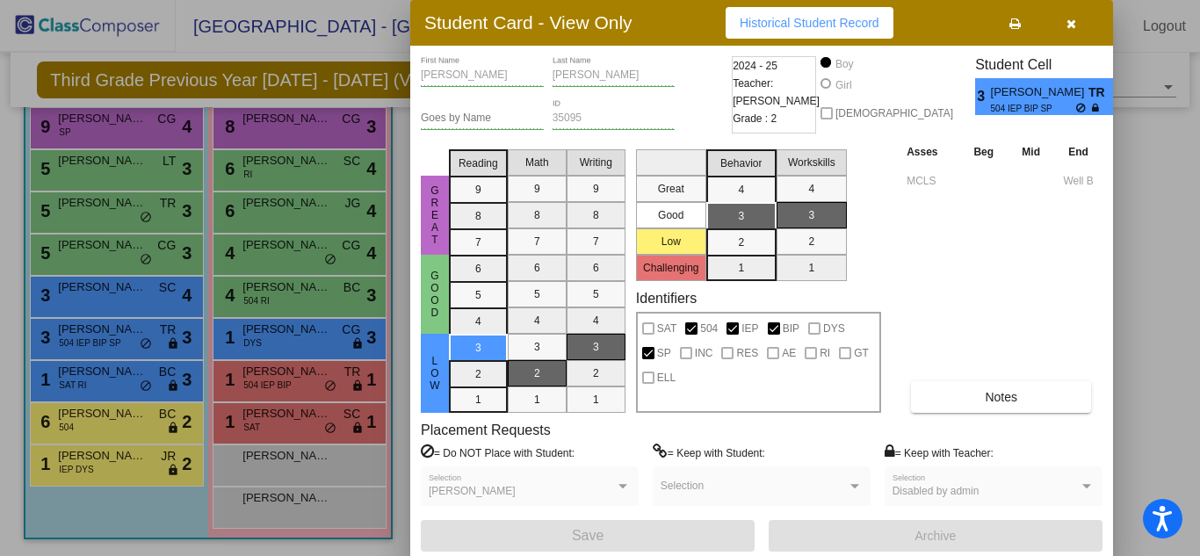
click at [818, 12] on button "Historical Student Record" at bounding box center [810, 23] width 168 height 32
click at [322, 453] on div at bounding box center [600, 278] width 1200 height 556
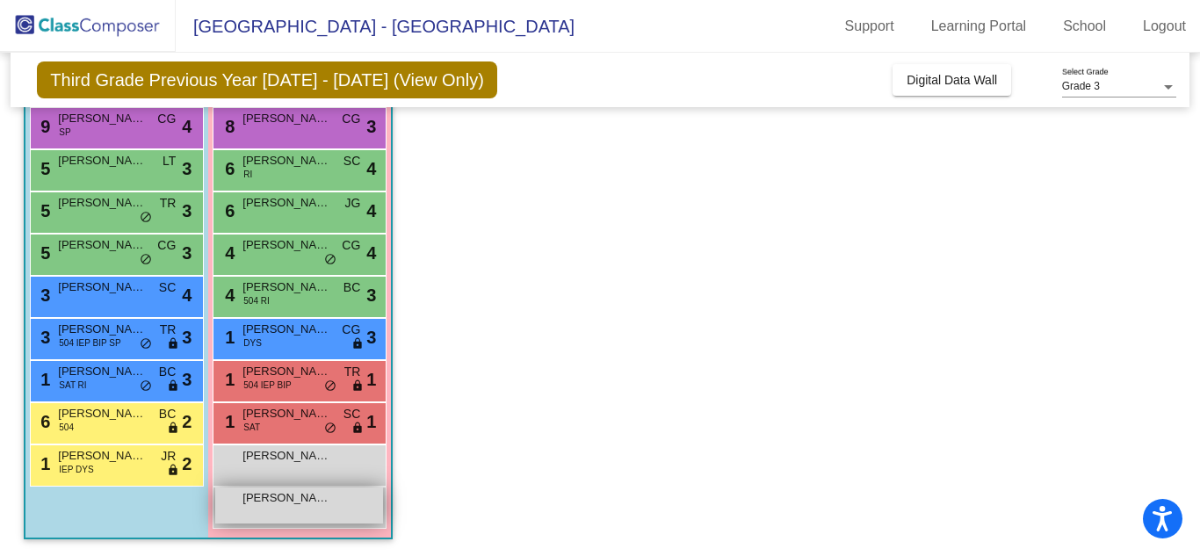
click at [308, 502] on span "[PERSON_NAME]" at bounding box center [286, 498] width 88 height 18
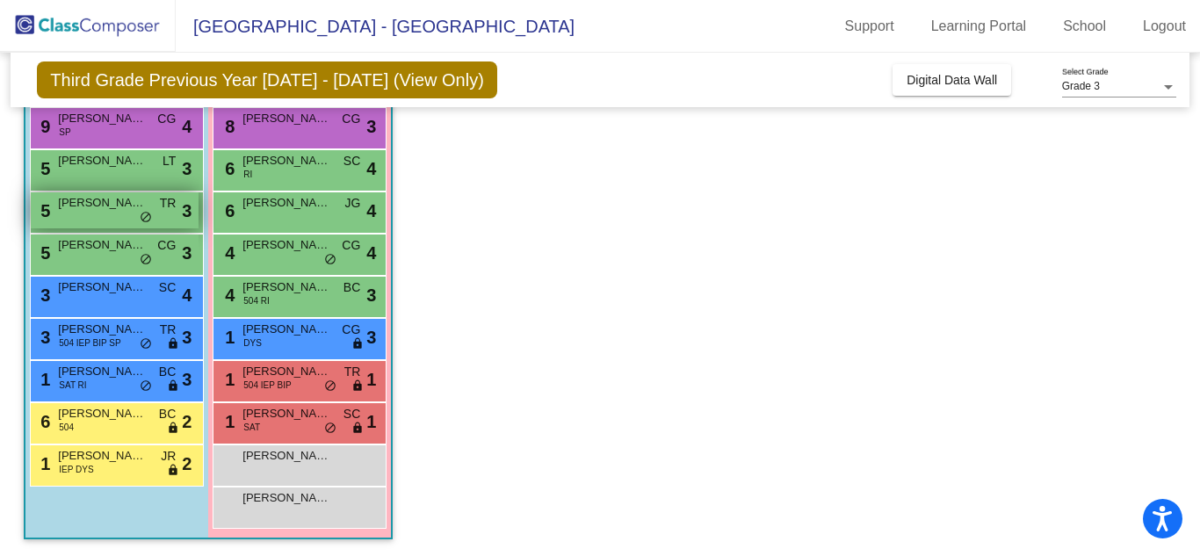
click at [90, 214] on div "5 [PERSON_NAME] TR lock do_not_disturb_alt 3" at bounding box center [115, 210] width 168 height 36
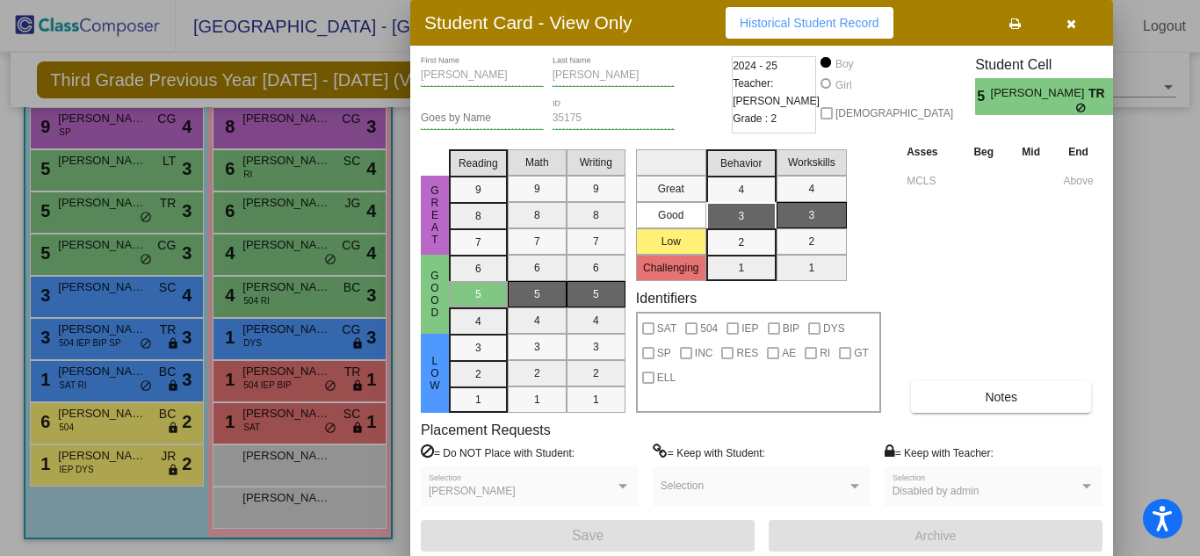
click at [786, 21] on span "Historical Student Record" at bounding box center [810, 23] width 140 height 14
click at [258, 345] on div at bounding box center [600, 278] width 1200 height 556
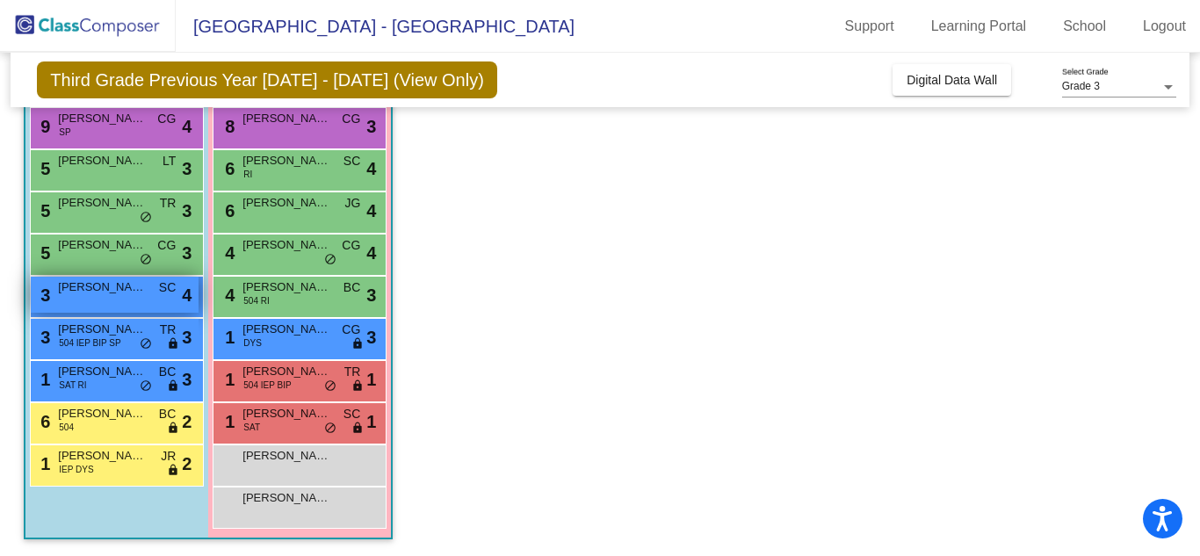
click at [144, 293] on span "[PERSON_NAME]" at bounding box center [102, 287] width 88 height 18
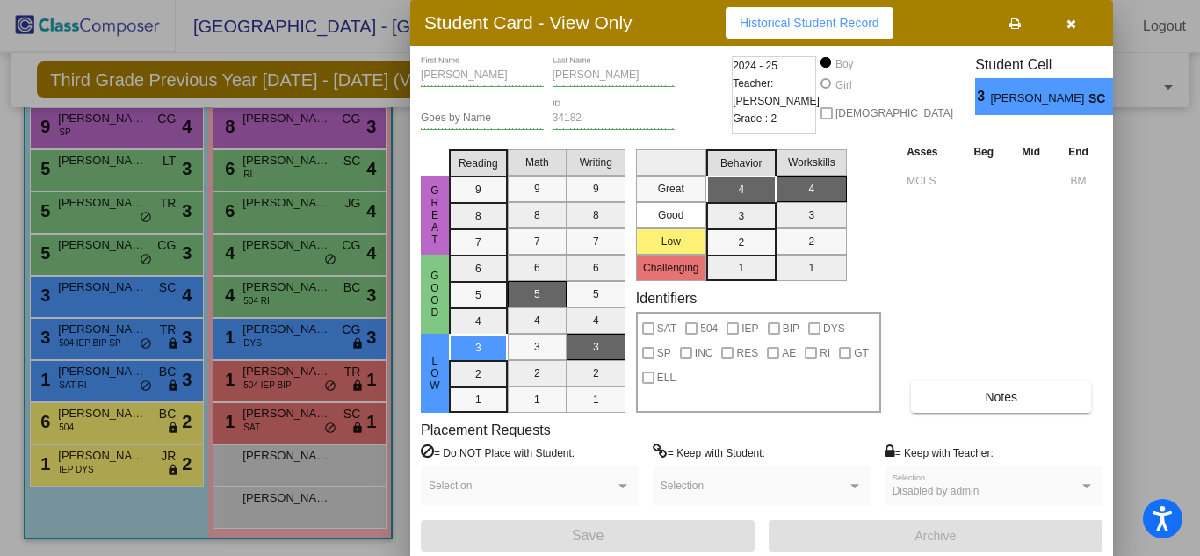
click at [148, 385] on div at bounding box center [600, 278] width 1200 height 556
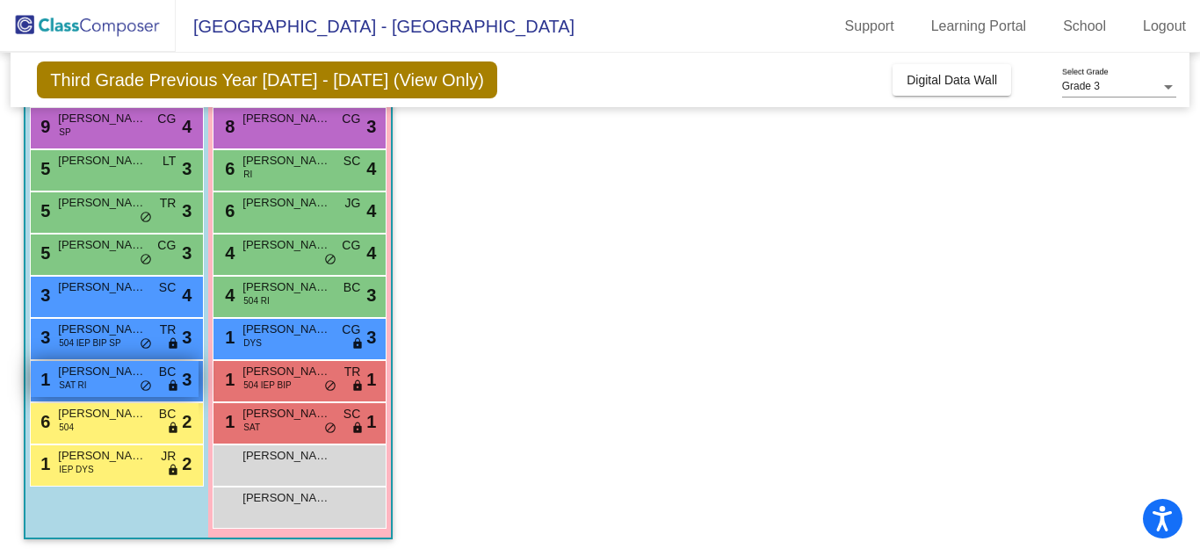
click at [139, 385] on div "1 [PERSON_NAME] SAT RI BC lock do_not_disturb_alt 3" at bounding box center [115, 379] width 168 height 36
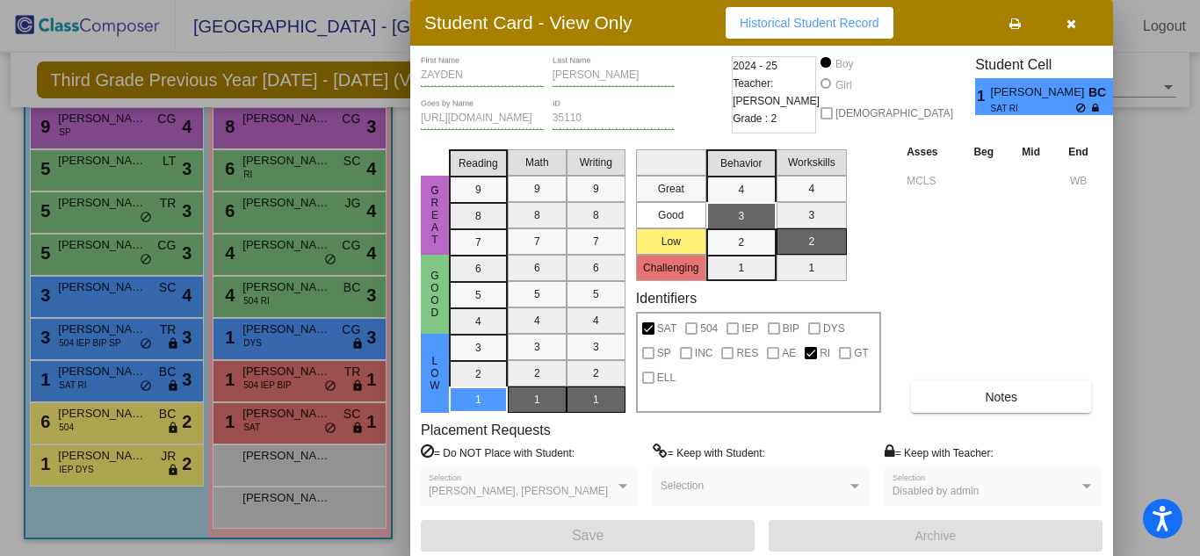
click at [798, 21] on span "Historical Student Record" at bounding box center [810, 23] width 140 height 14
